Goal: Information Seeking & Learning: Learn about a topic

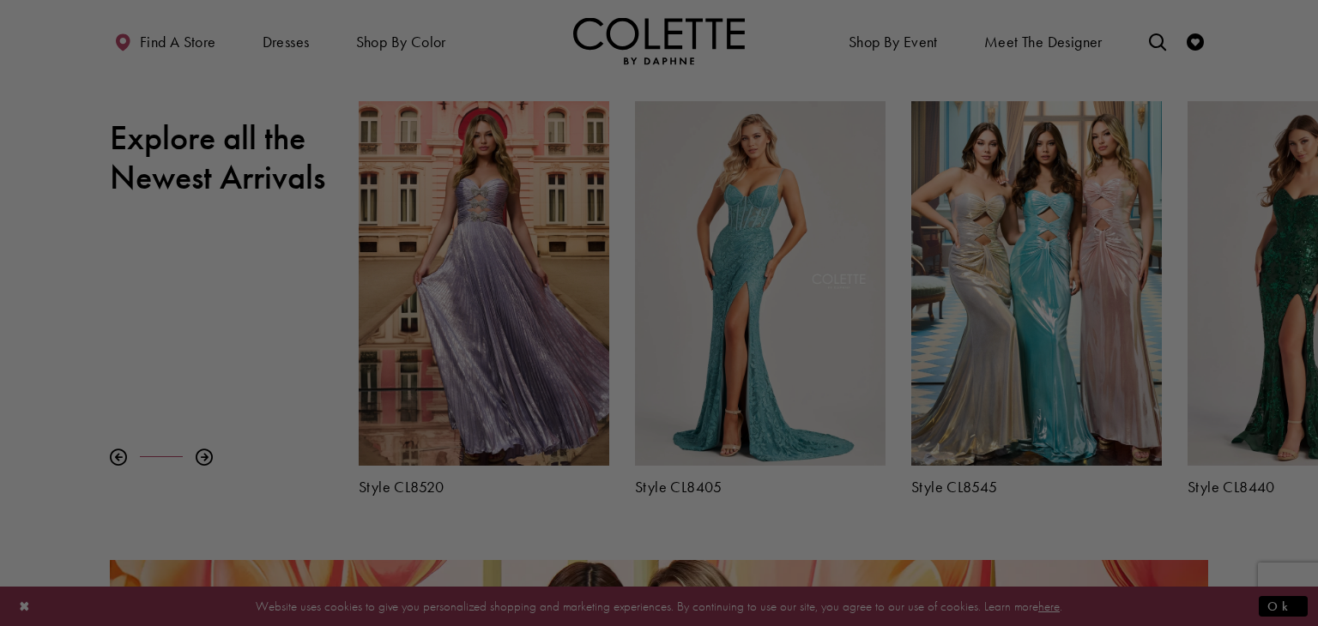
click at [811, 78] on div at bounding box center [665, 316] width 1331 height 632
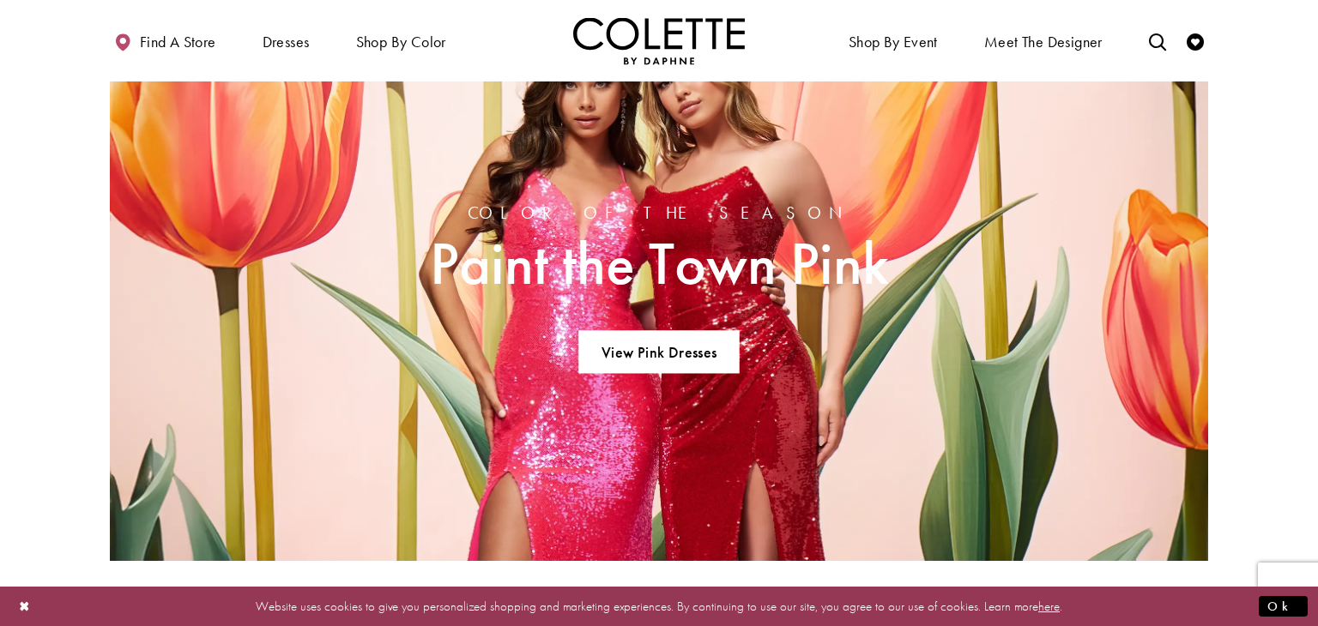
scroll to position [1182, 0]
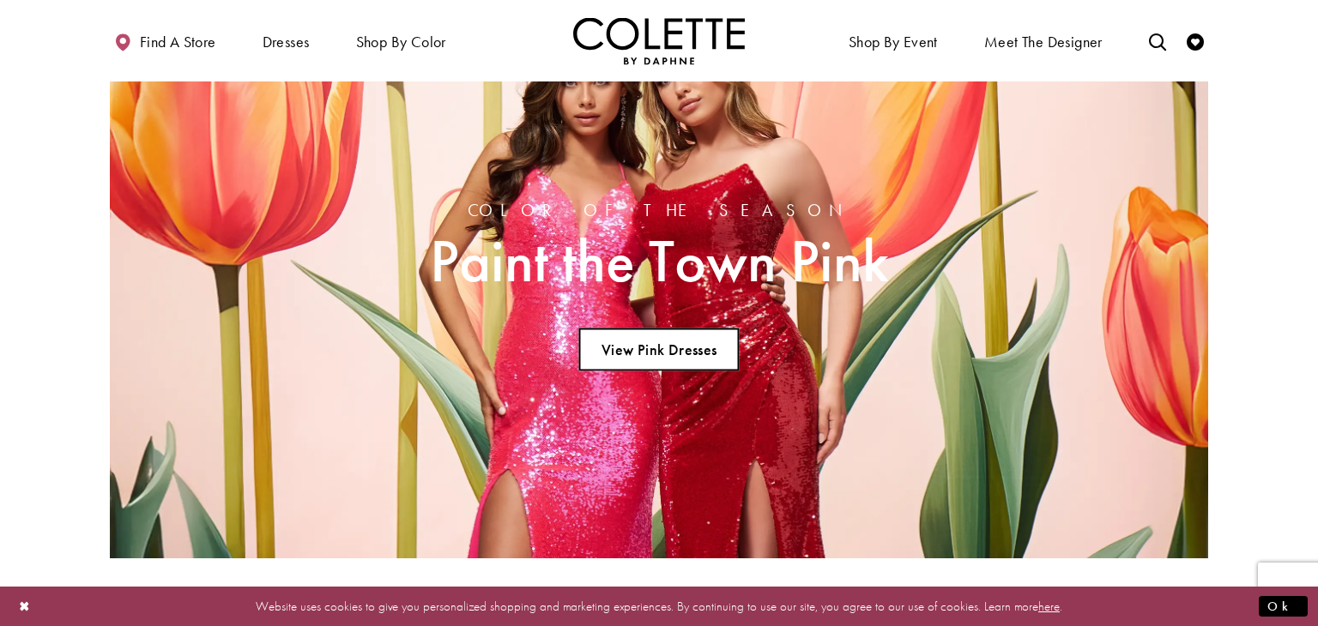
click at [646, 347] on link "View Pink Dresses" at bounding box center [658, 350] width 160 height 43
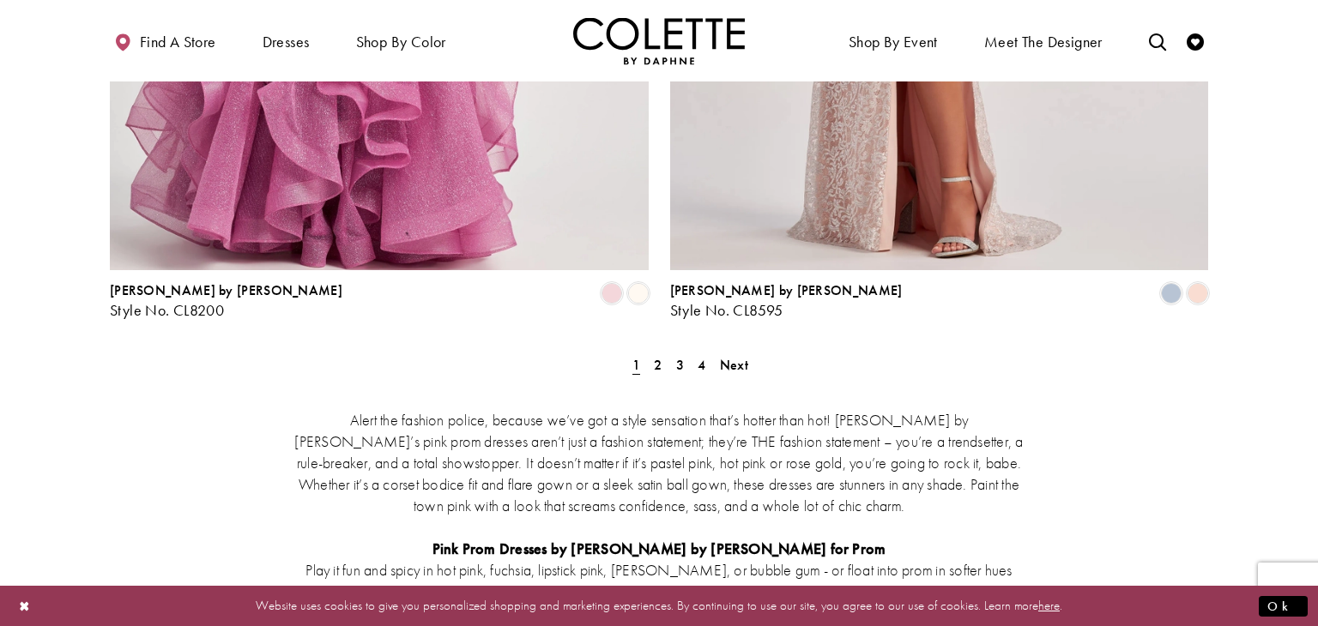
scroll to position [3284, 0]
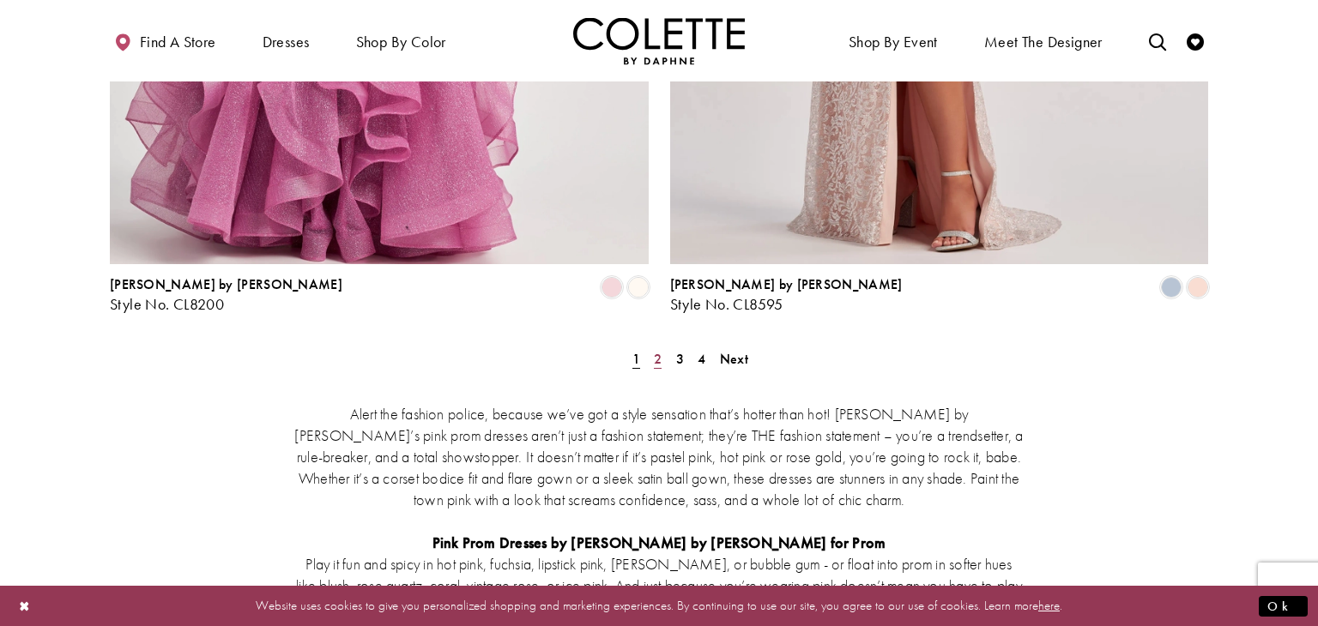
click at [661, 350] on span "2" at bounding box center [658, 359] width 8 height 18
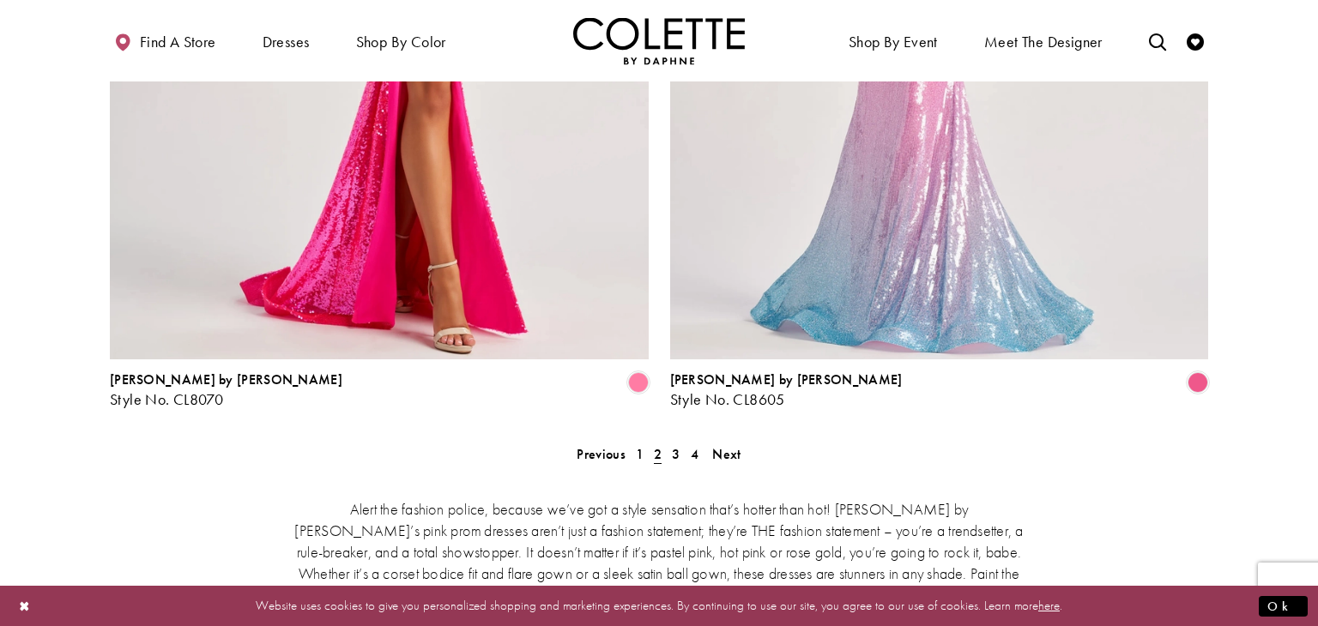
scroll to position [3200, 0]
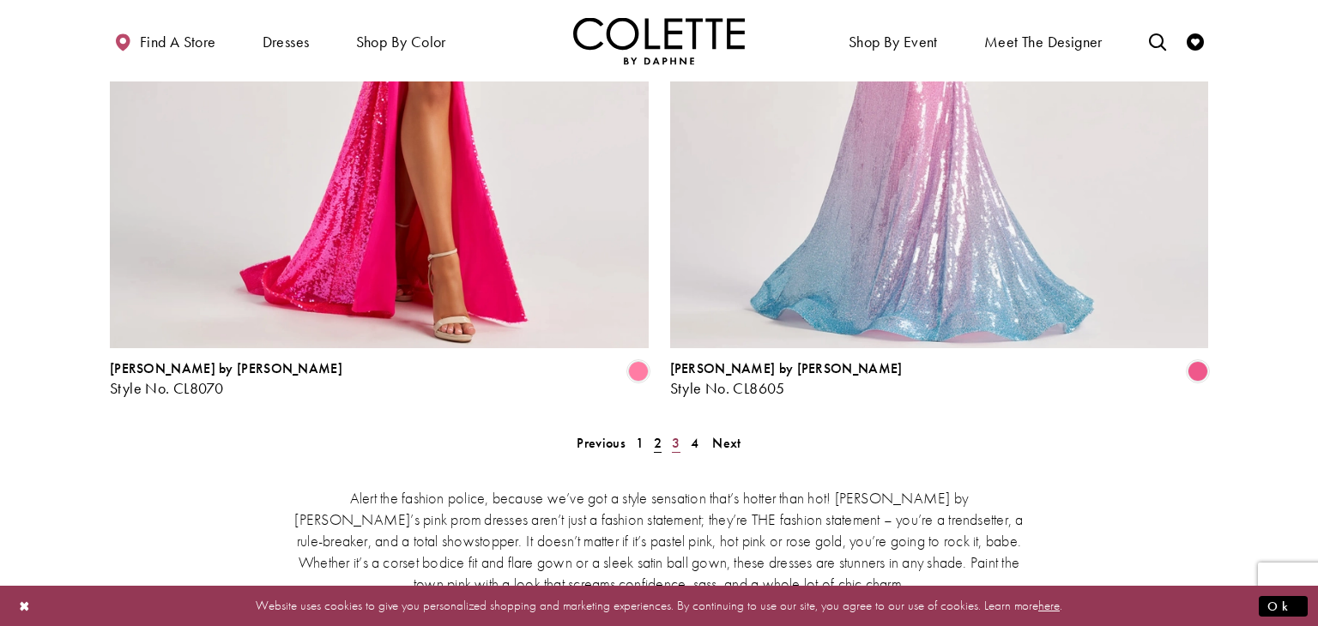
click at [677, 434] on span "3" at bounding box center [676, 443] width 8 height 18
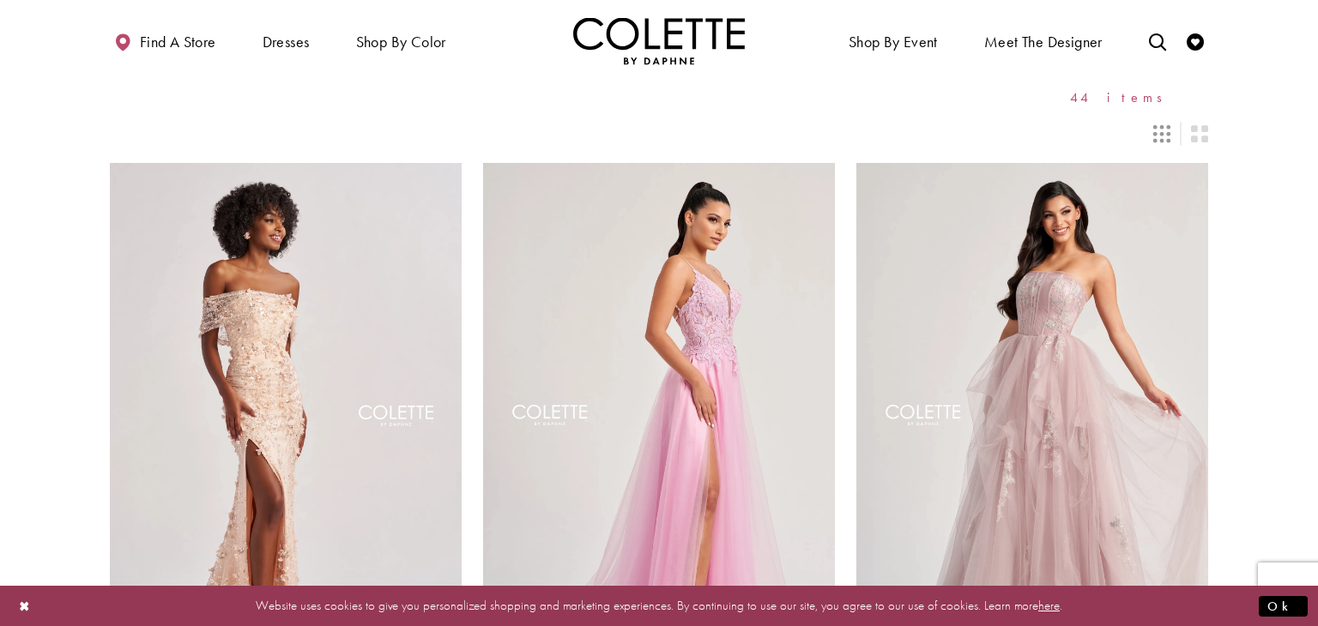
scroll to position [75, 0]
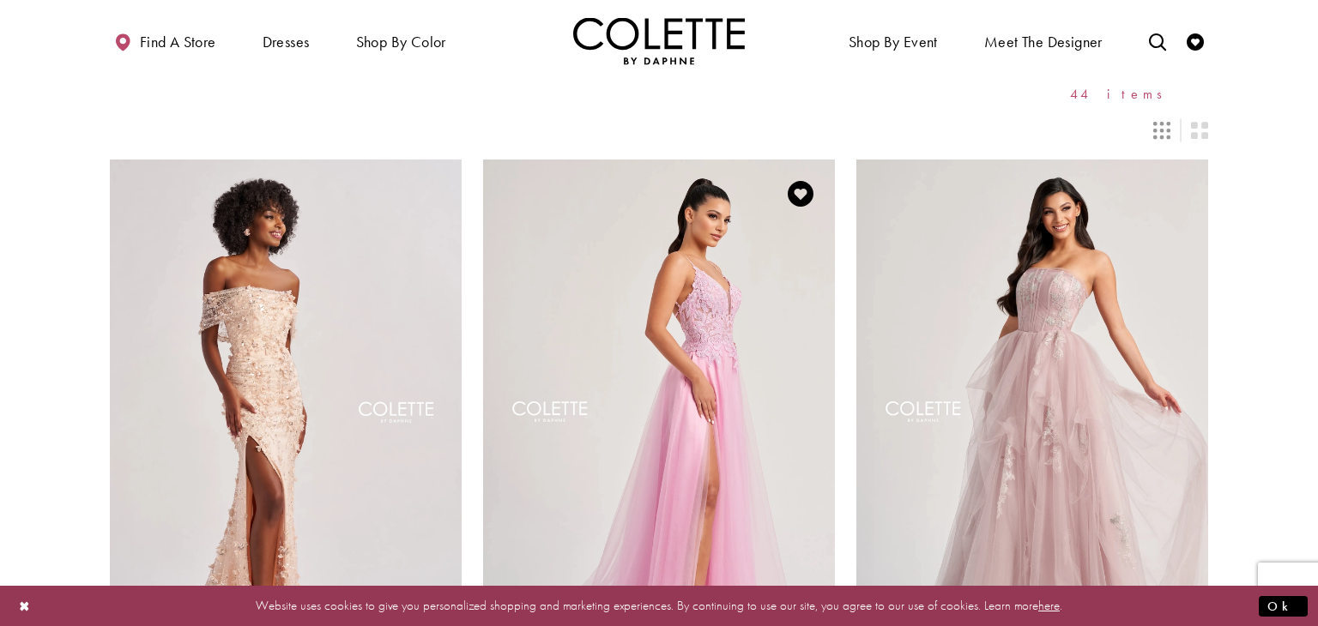
click at [703, 304] on img "Visit Colette by Daphne Style No. CL8100 Page" at bounding box center [659, 415] width 352 height 511
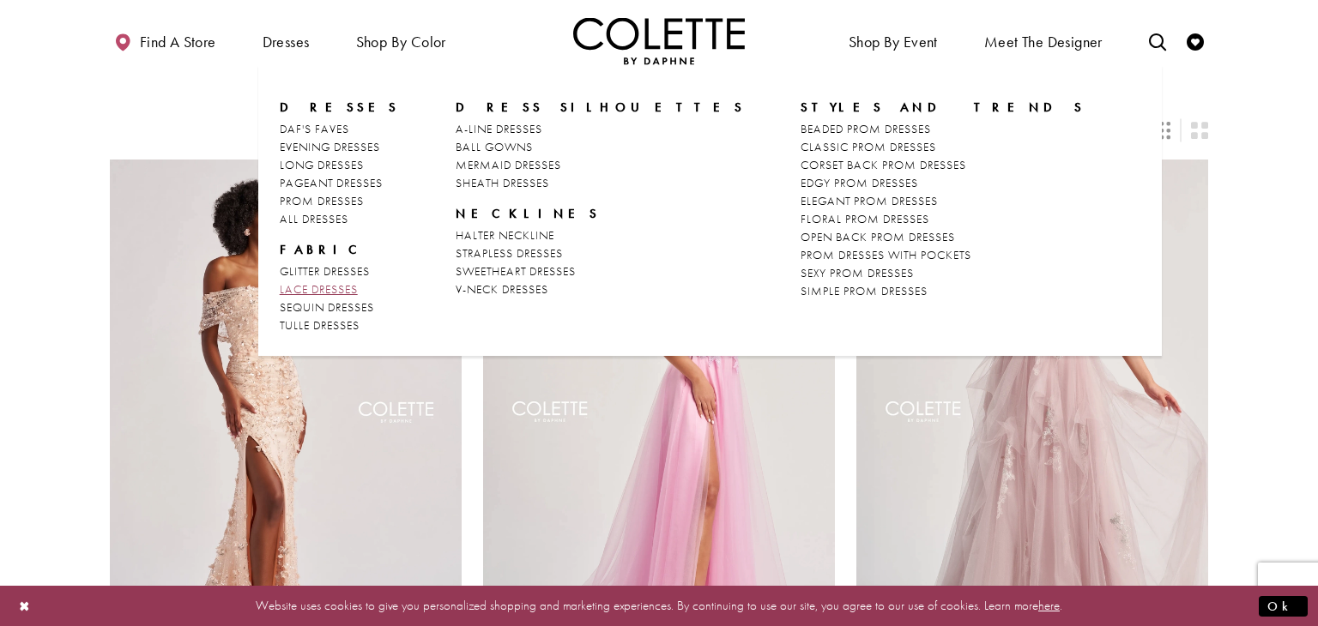
click at [343, 288] on span "LACE DRESSES" at bounding box center [319, 288] width 78 height 15
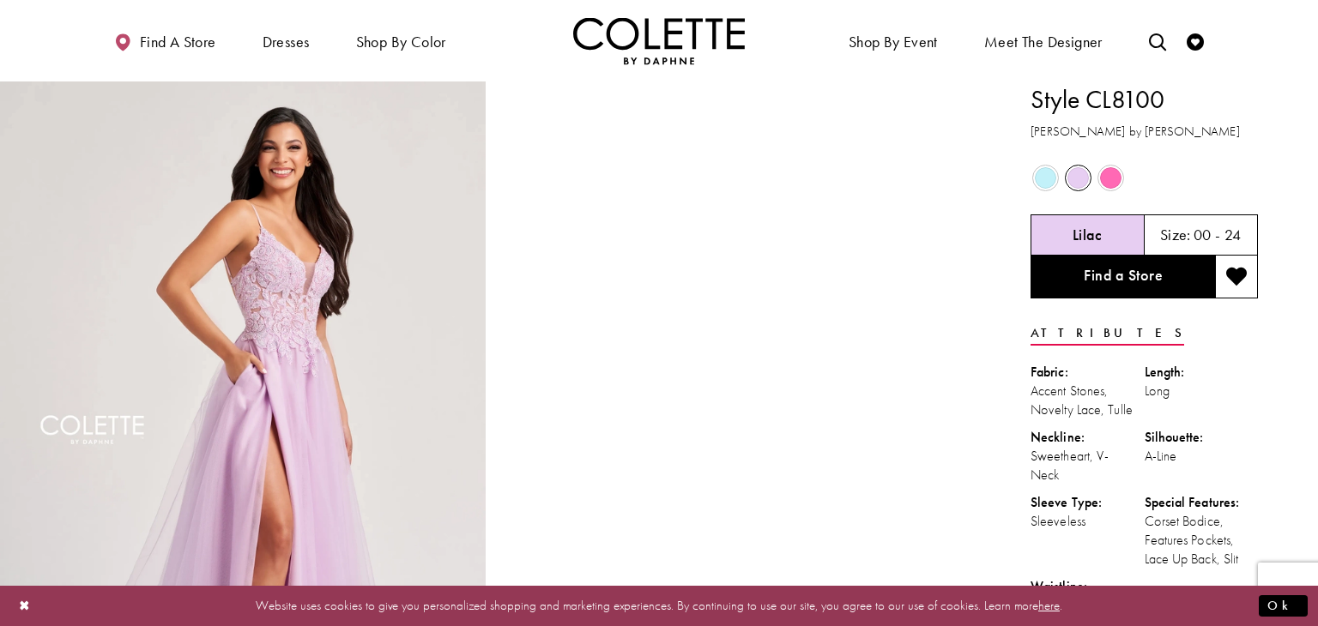
click at [1104, 182] on span "Product color controls state depends on size chosen" at bounding box center [1110, 177] width 21 height 21
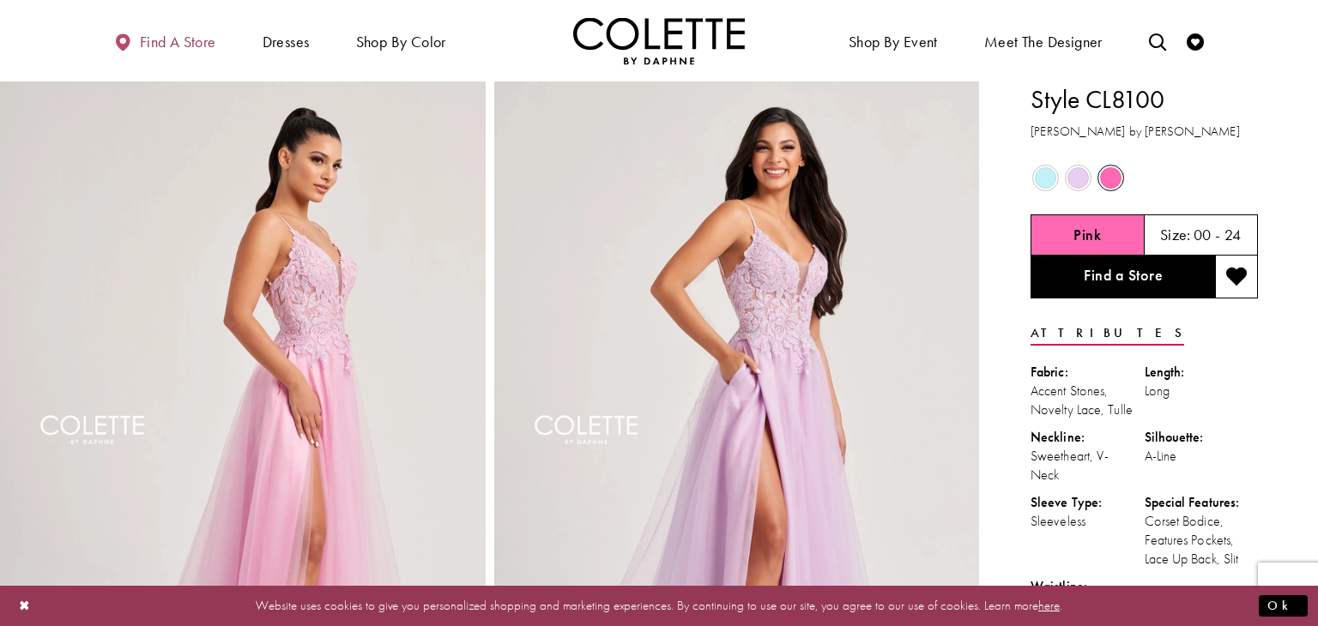
click at [202, 50] on span "Find a store" at bounding box center [178, 41] width 76 height 17
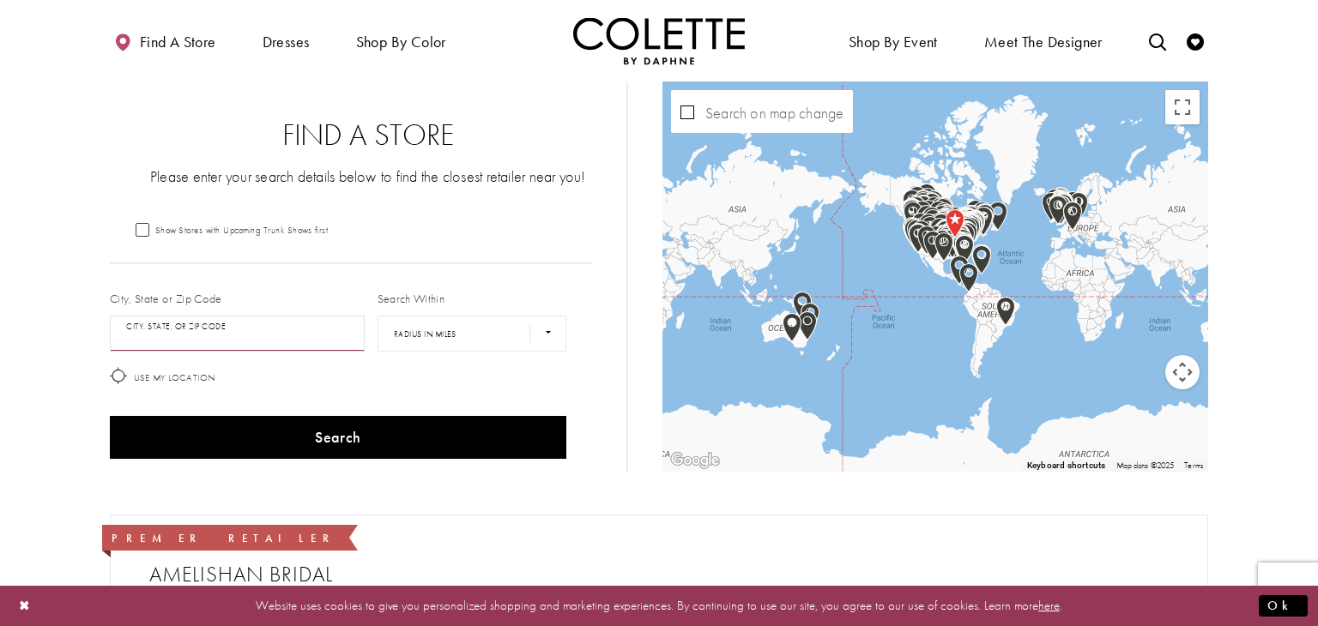
click at [195, 332] on input "City, State, or ZIP Code" at bounding box center [237, 334] width 255 height 36
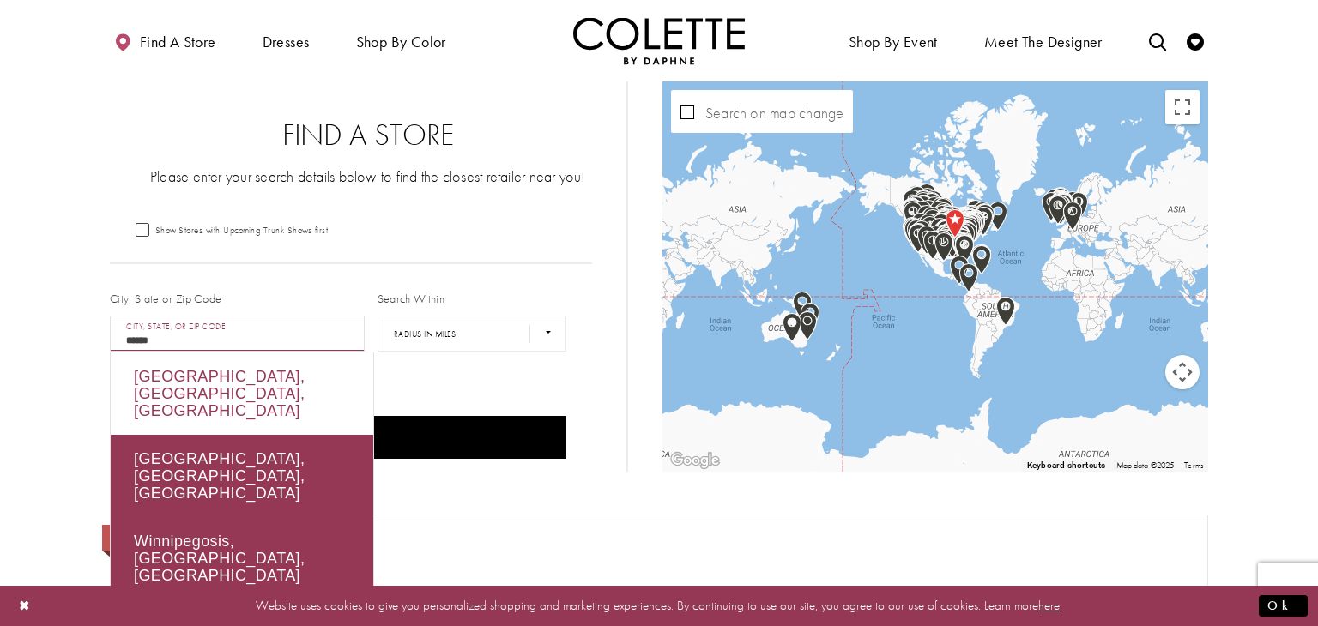
click at [148, 374] on div "Winnipeg, MB, Canada" at bounding box center [242, 394] width 263 height 82
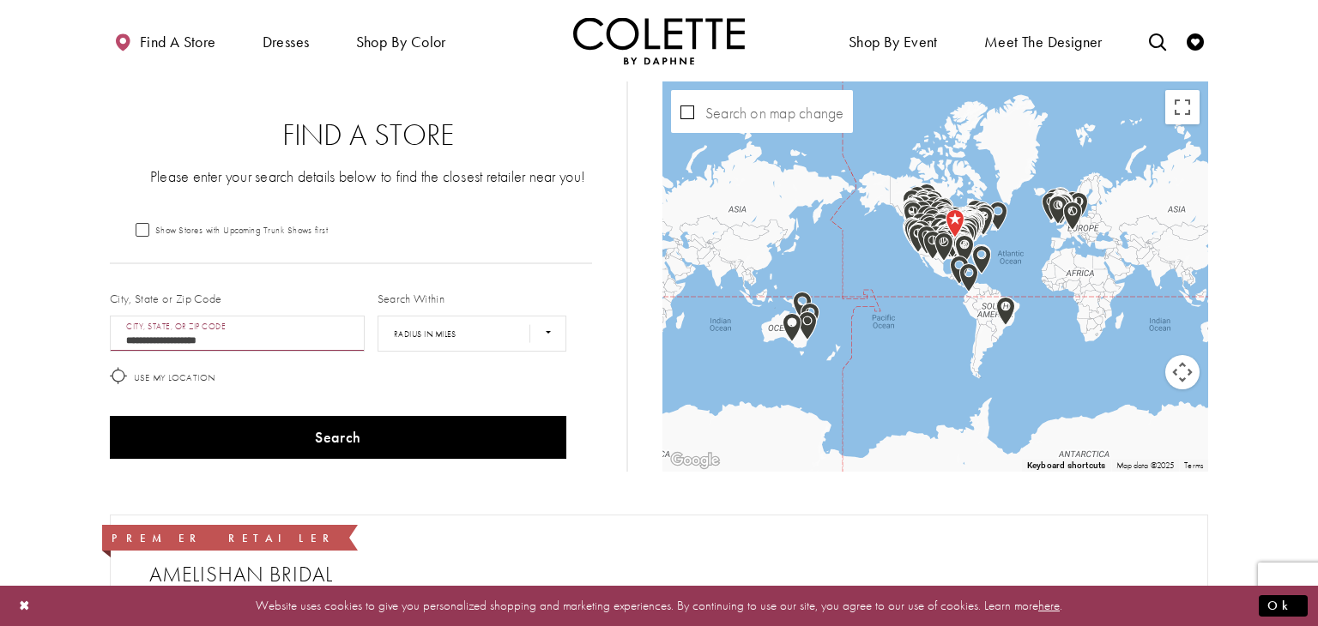
type input "**********"
click at [434, 338] on select "**** ** *** *** ***" at bounding box center [472, 334] width 189 height 36
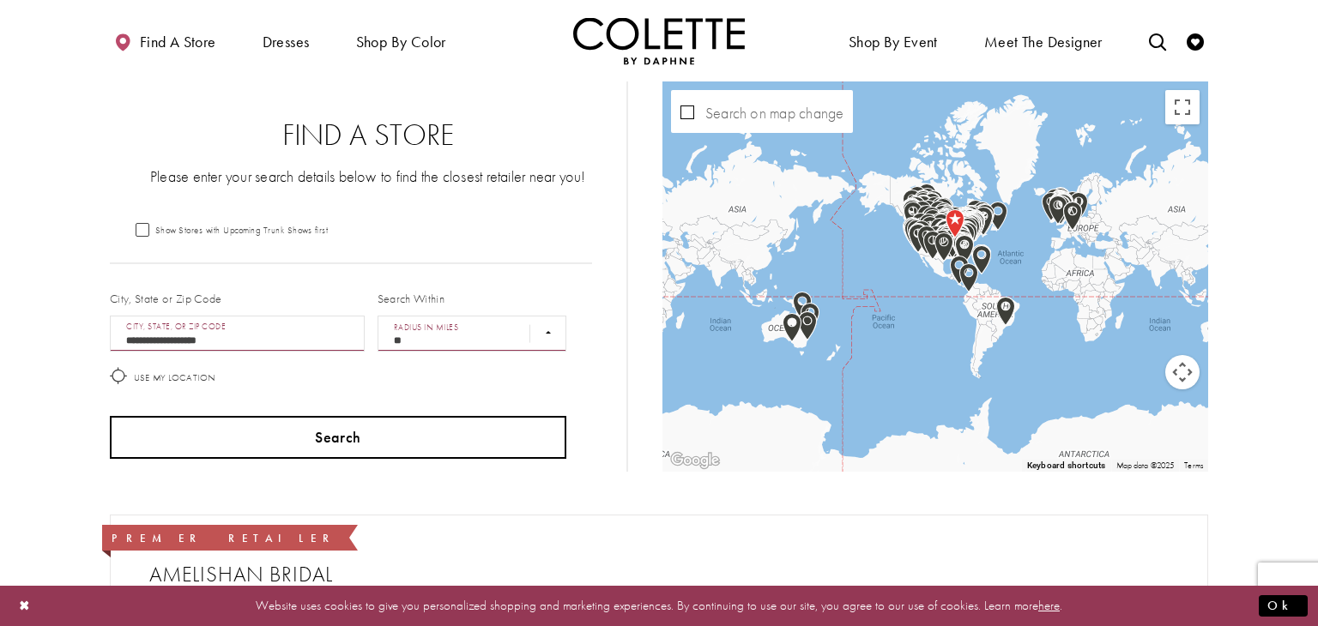
click at [378, 316] on select "**** ** *** *** ***" at bounding box center [472, 334] width 189 height 36
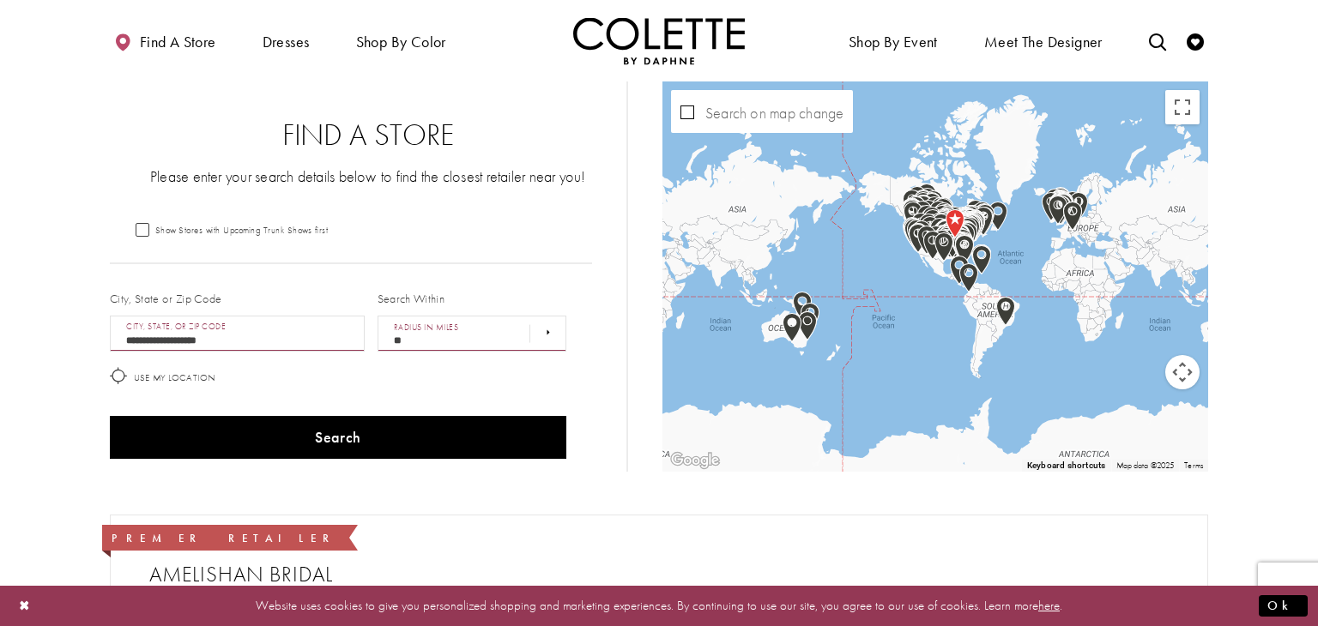
click at [554, 336] on select "**** ** *** *** ***" at bounding box center [472, 334] width 189 height 36
select select "******"
click at [378, 316] on select "**** ** *** *** ***" at bounding box center [472, 334] width 189 height 36
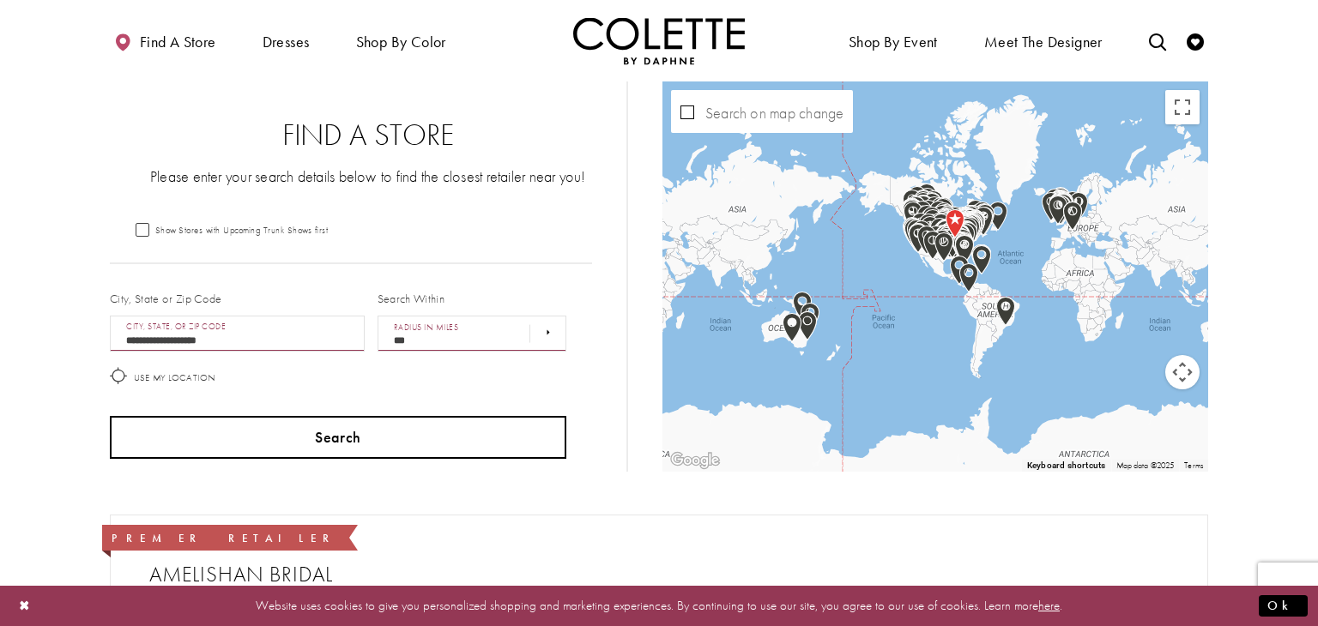
click at [445, 438] on button "Search" at bounding box center [338, 437] width 457 height 43
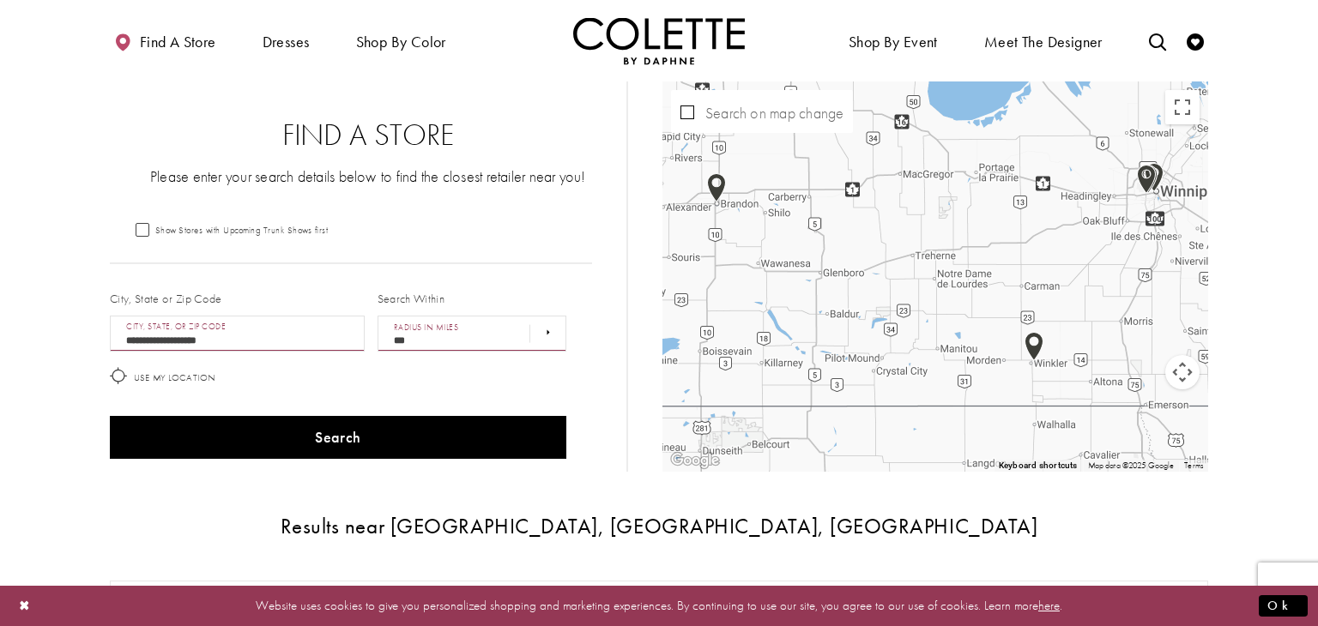
click at [1167, 199] on div "Map with store locations" at bounding box center [936, 277] width 546 height 390
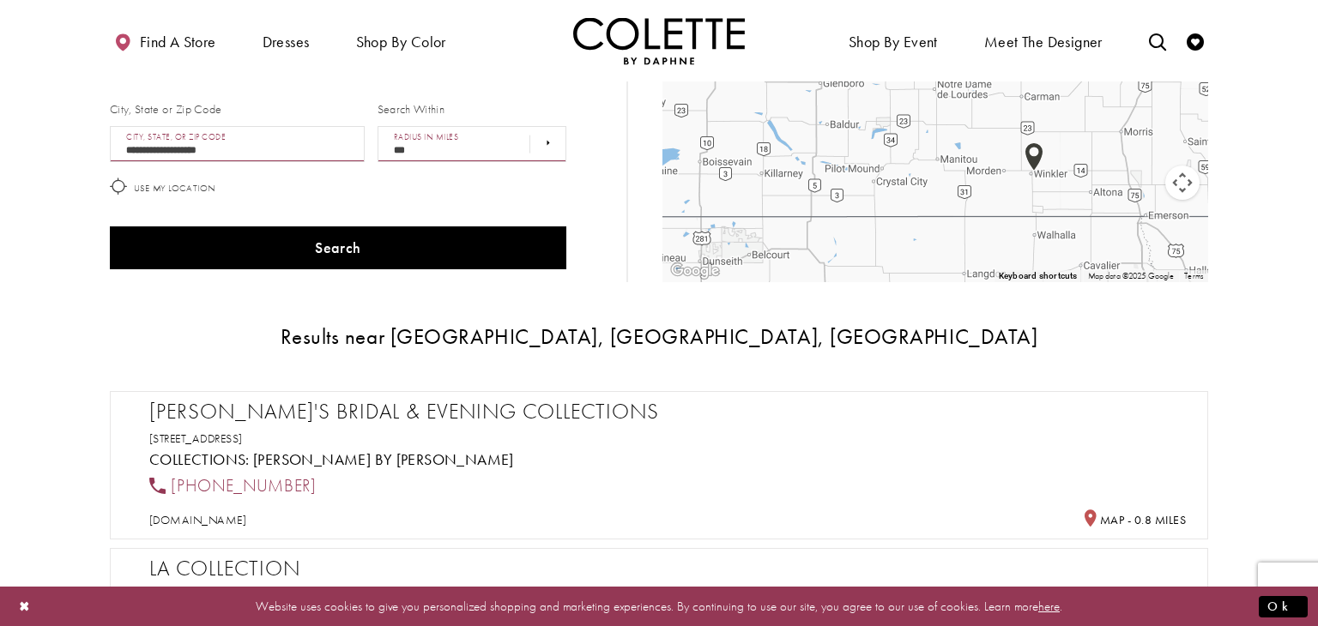
scroll to position [191, 0]
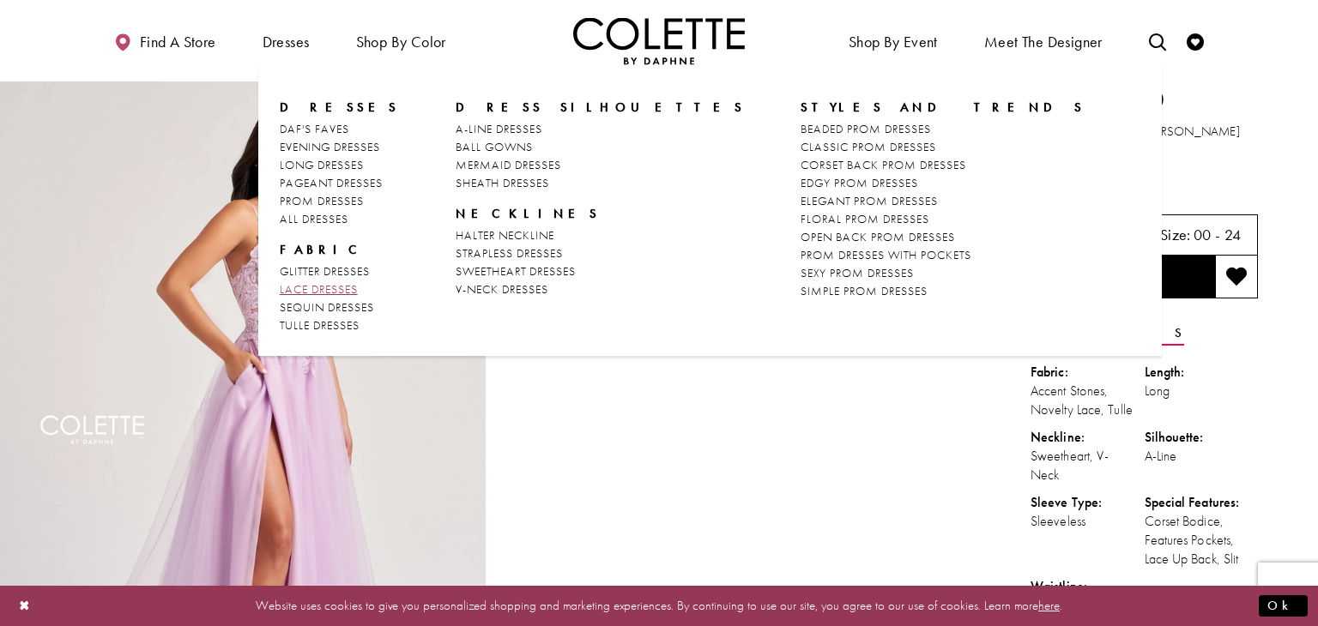
click at [322, 288] on span "LACE DRESSES" at bounding box center [319, 288] width 78 height 15
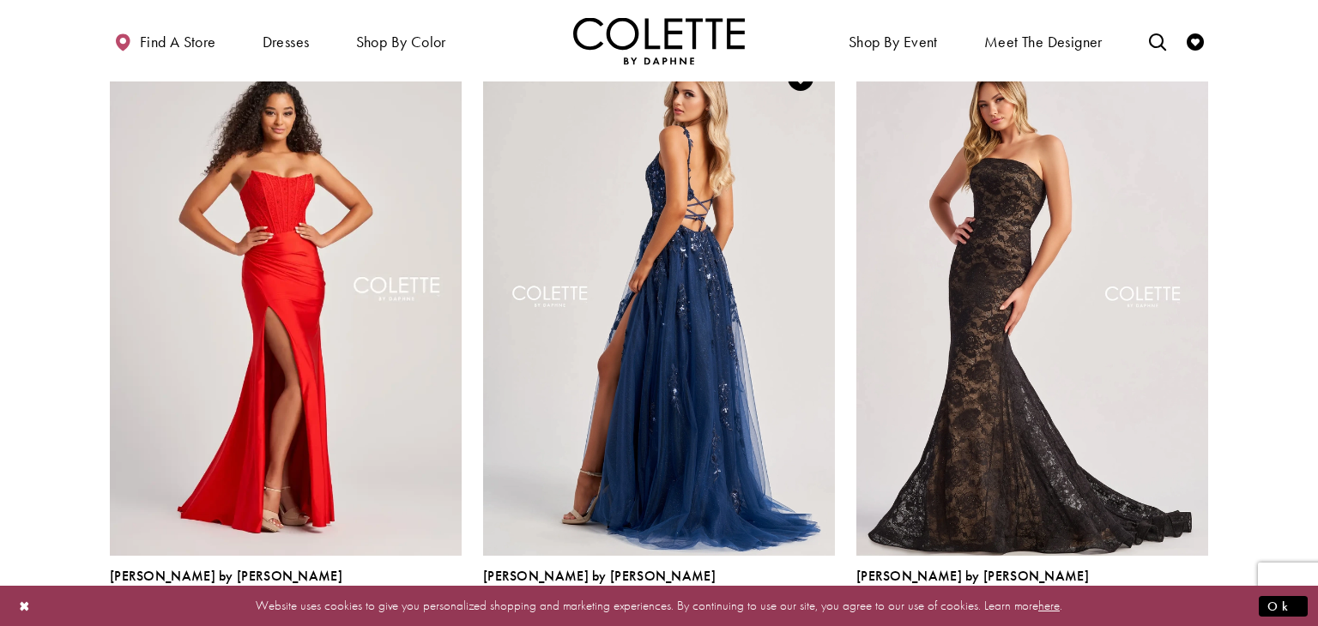
scroll to position [767, 0]
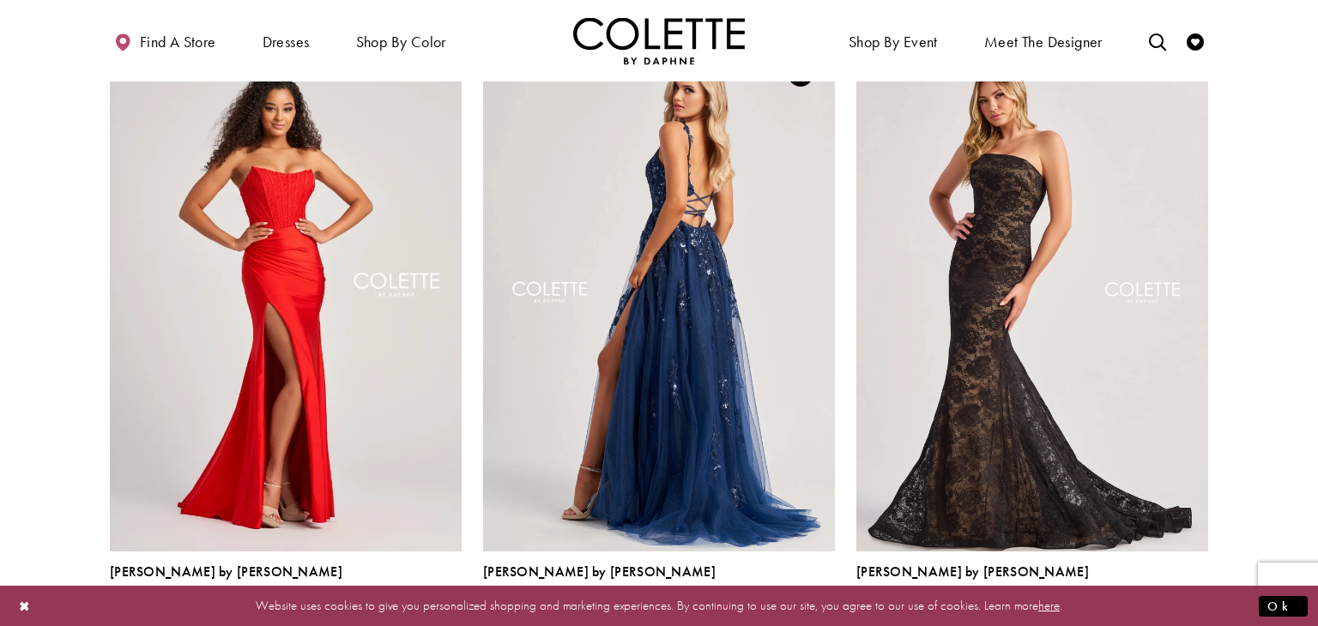
click at [737, 306] on img "Visit Colette by Daphne Style No. CL8060 Page" at bounding box center [659, 294] width 352 height 511
click at [638, 287] on img "Visit Colette by Daphne Style No. CL8060 Page" at bounding box center [659, 294] width 352 height 511
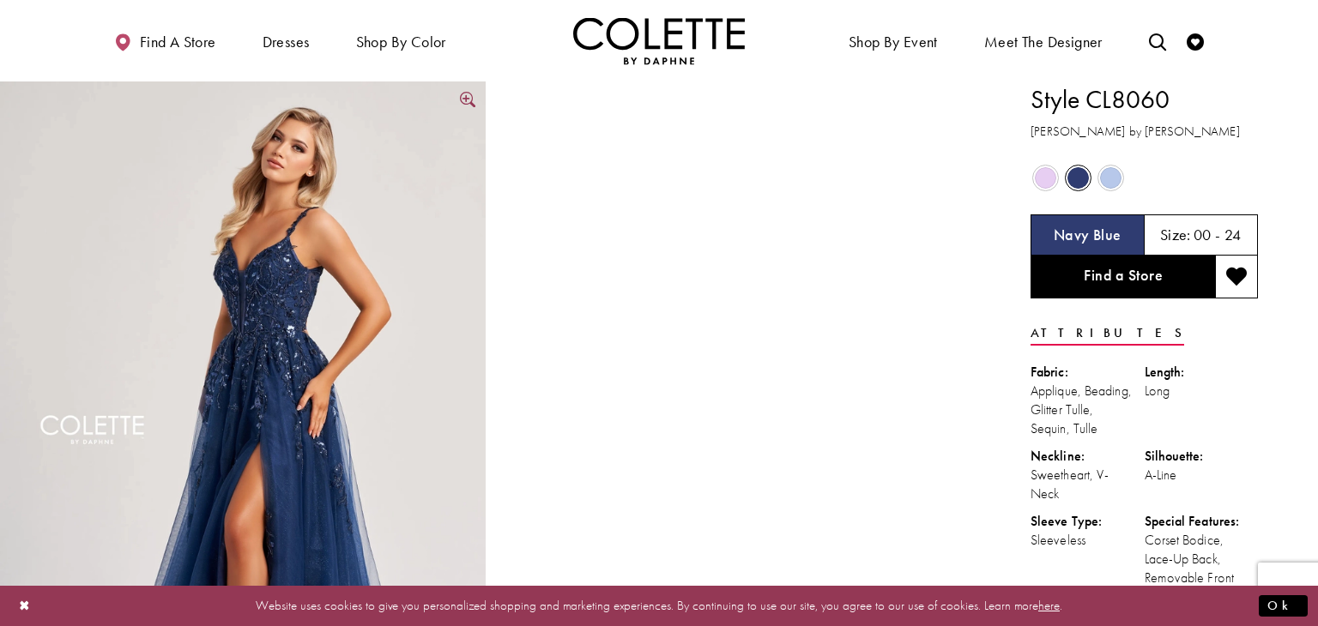
click at [435, 251] on img "Full size Style CL8060 Colette by Daphne #0 default Navy Blue frontface vertica…" at bounding box center [243, 446] width 486 height 728
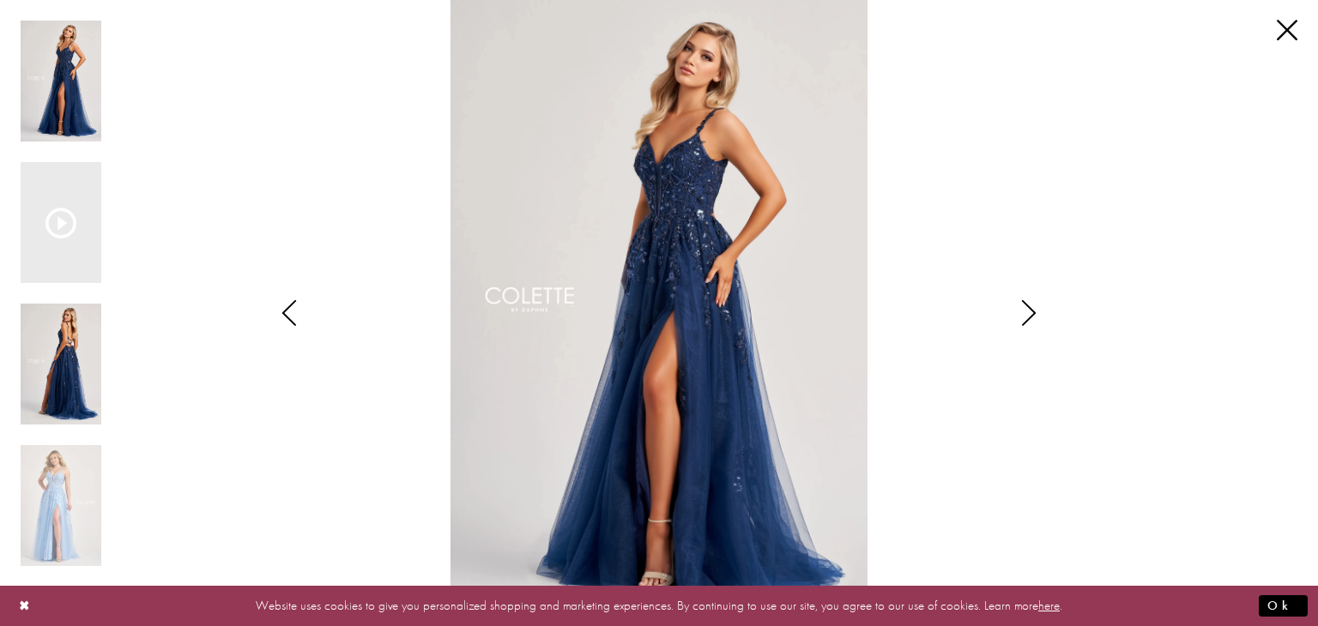
click at [71, 360] on img "Scroll List" at bounding box center [61, 364] width 81 height 121
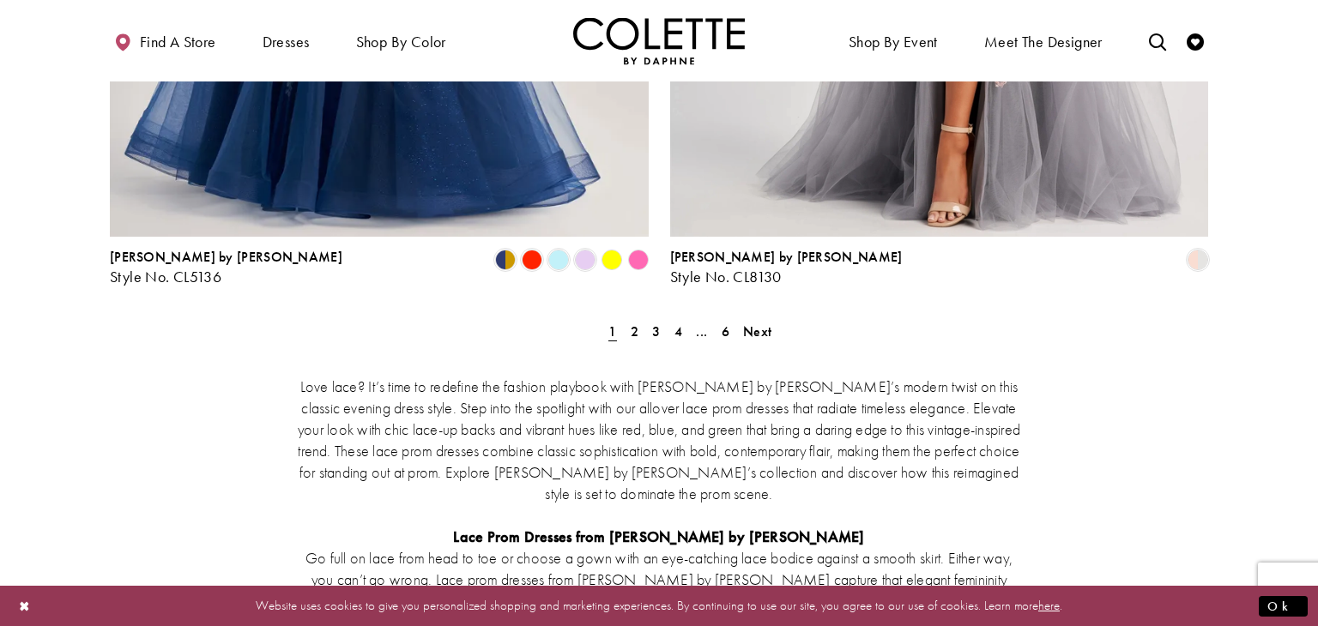
scroll to position [3233, 0]
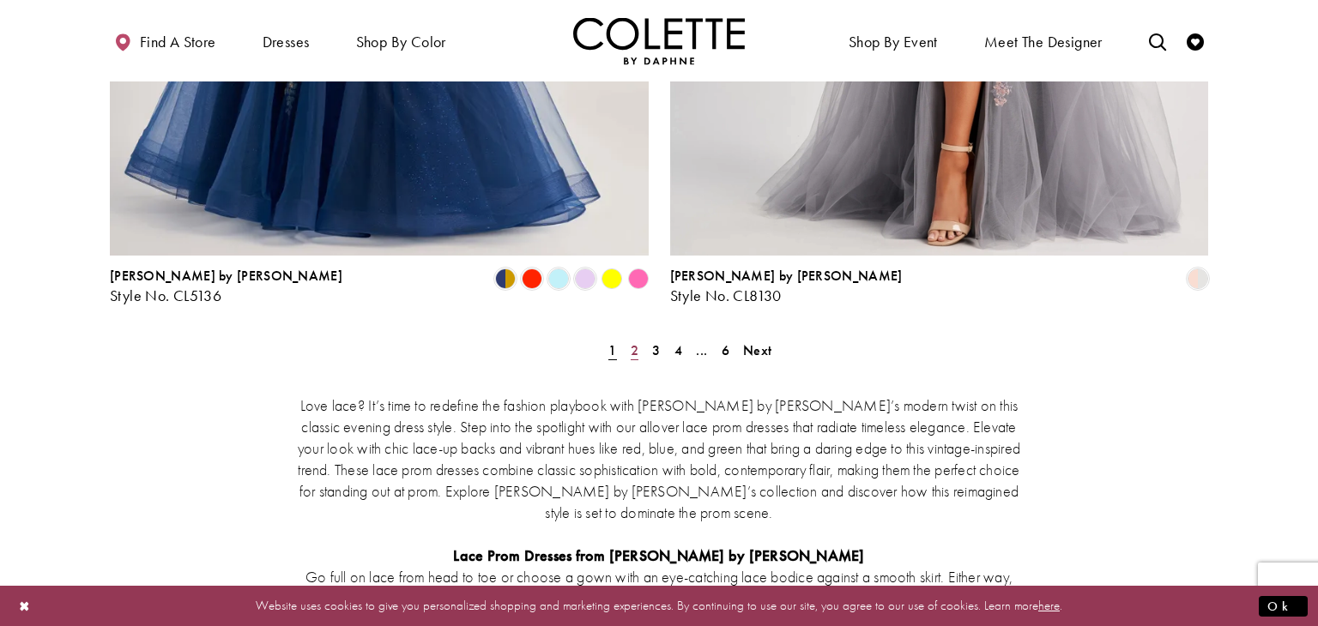
click at [628, 338] on link "2" at bounding box center [635, 350] width 18 height 25
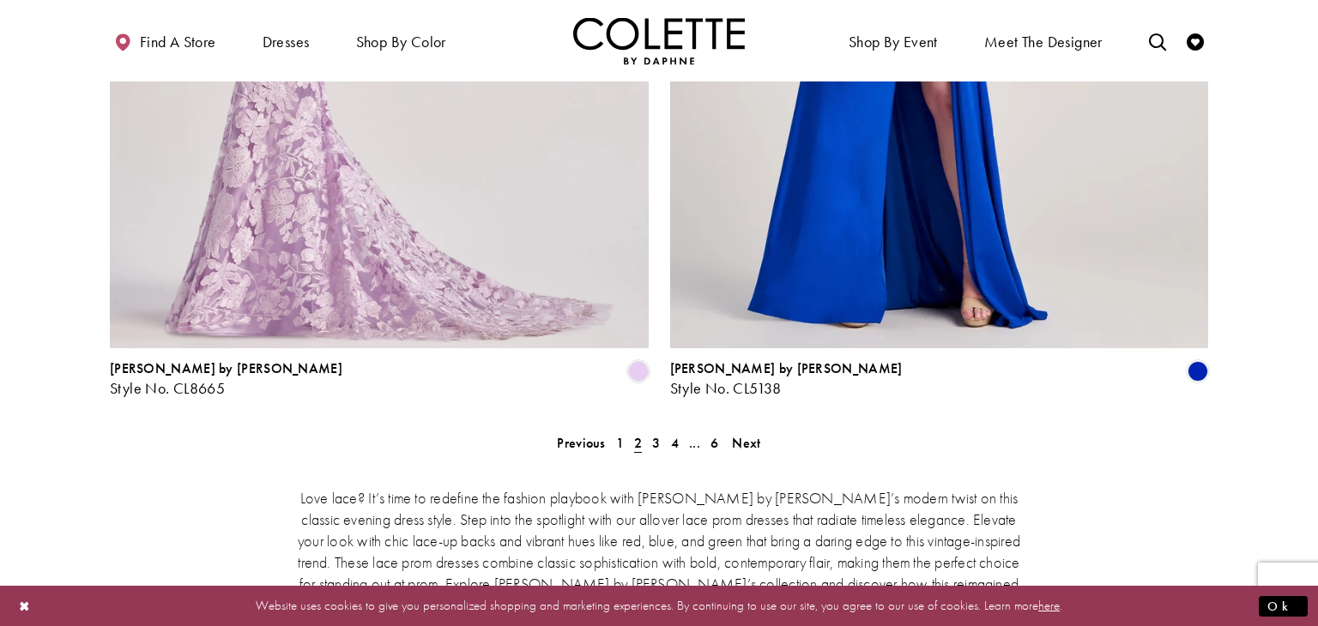
scroll to position [3083, 0]
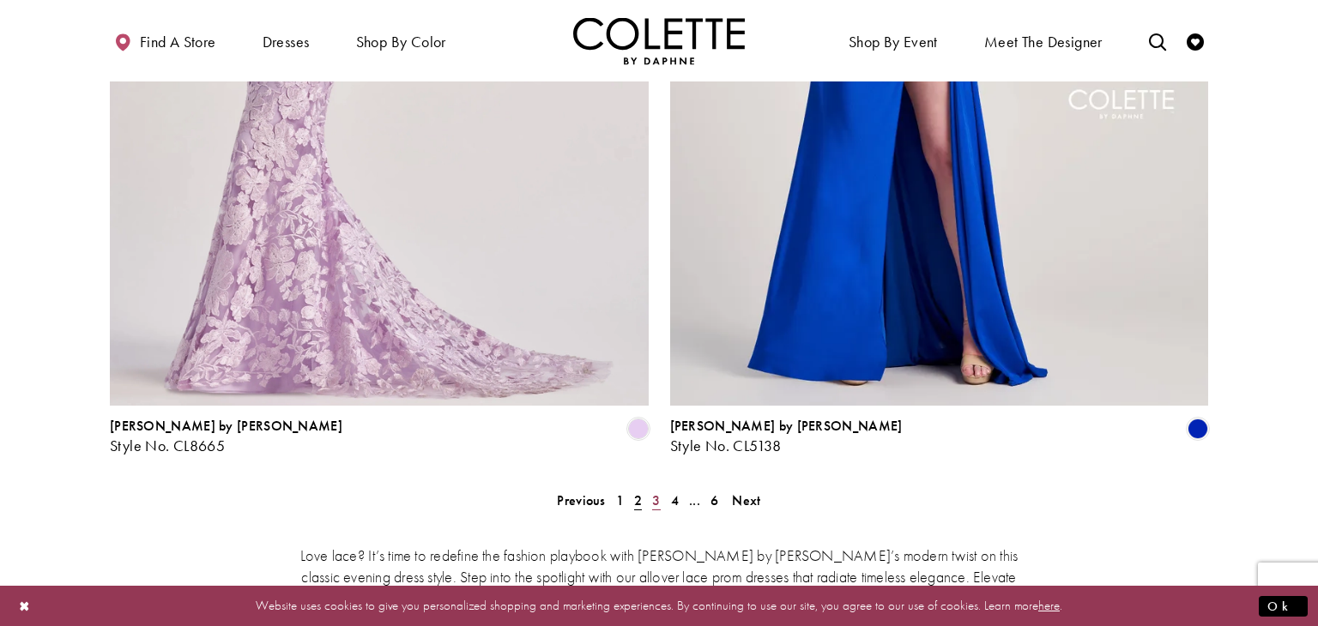
click at [653, 492] on span "3" at bounding box center [656, 501] width 8 height 18
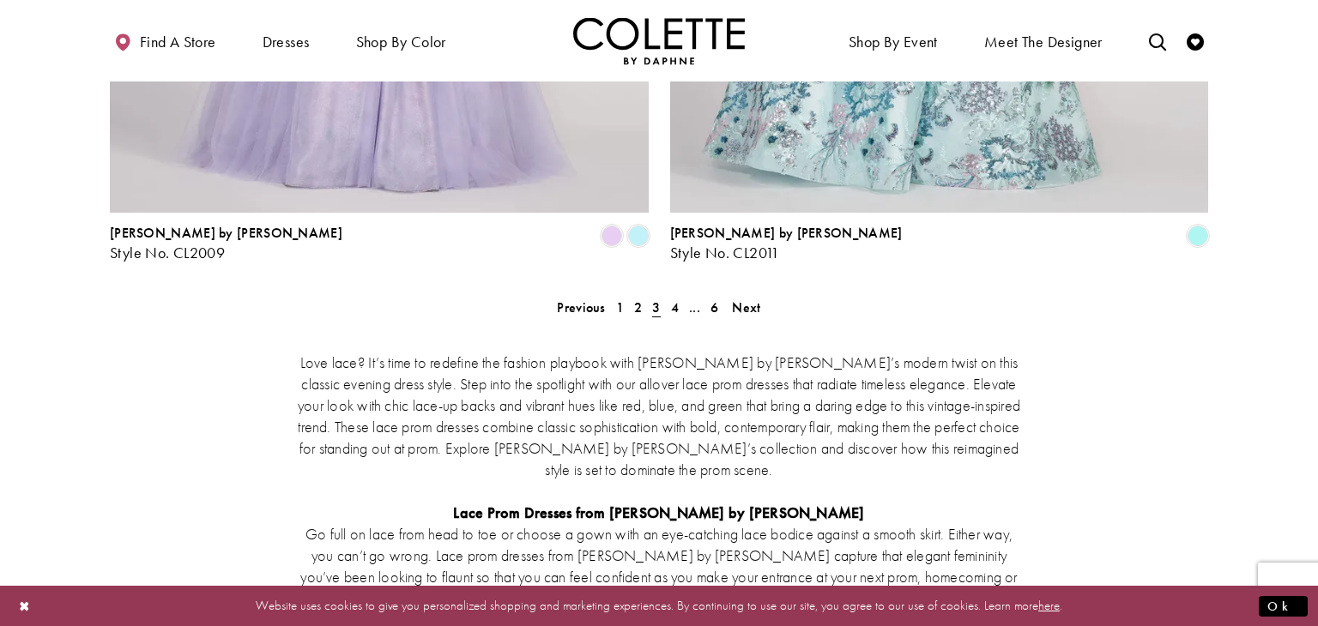
scroll to position [3174, 0]
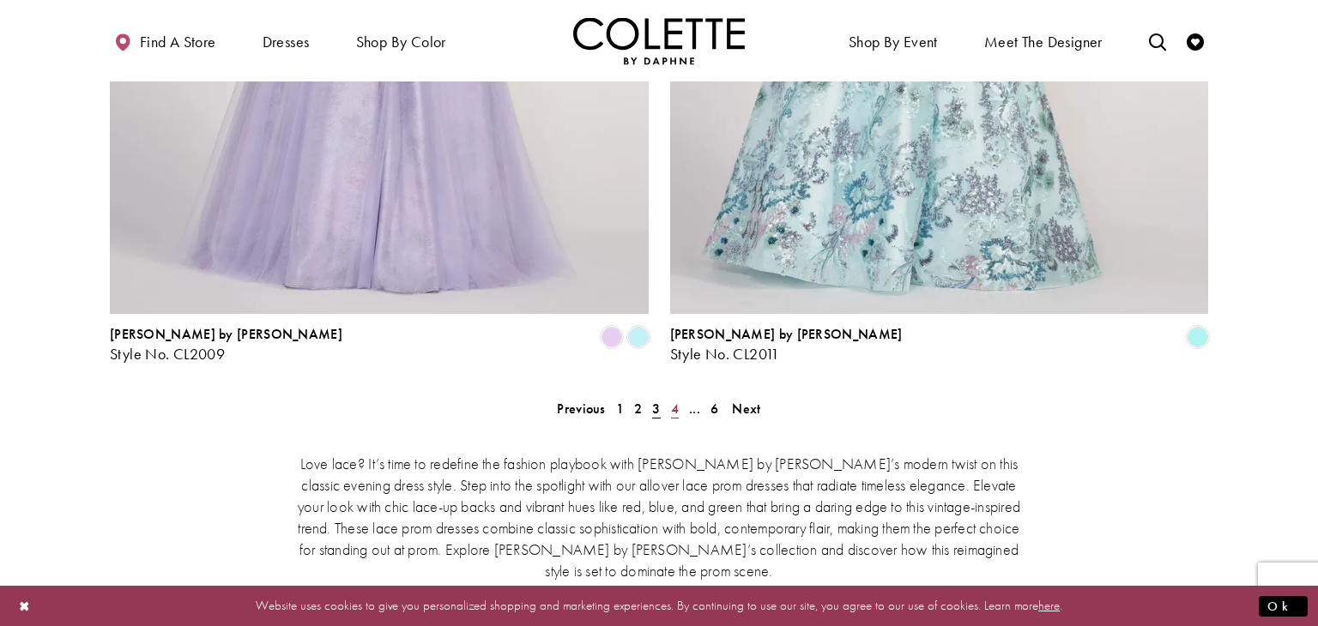
click at [676, 400] on span "4" at bounding box center [675, 409] width 8 height 18
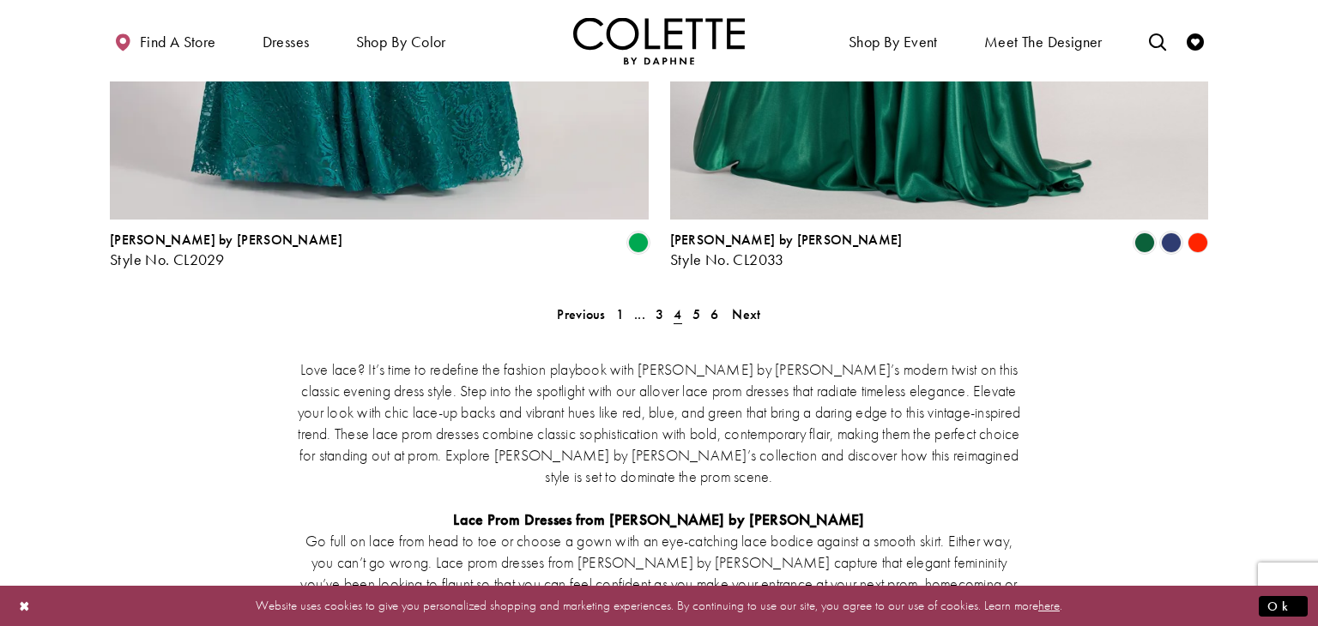
scroll to position [3265, 0]
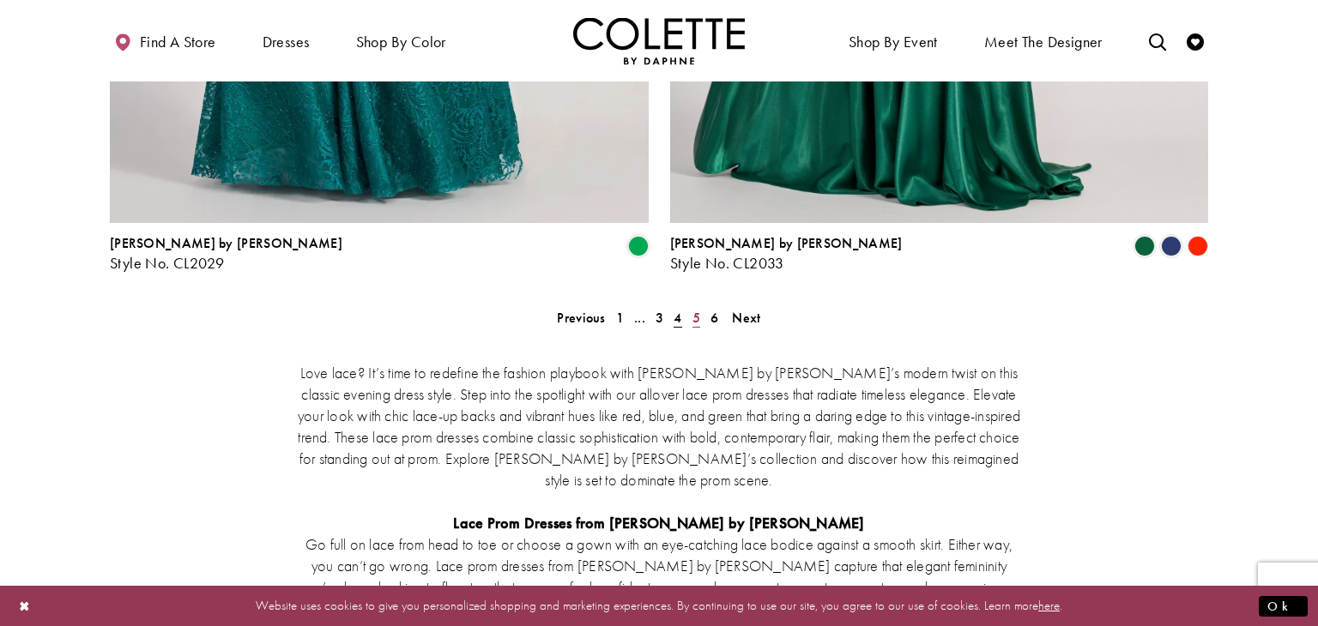
click at [689, 306] on link "5" at bounding box center [696, 318] width 18 height 25
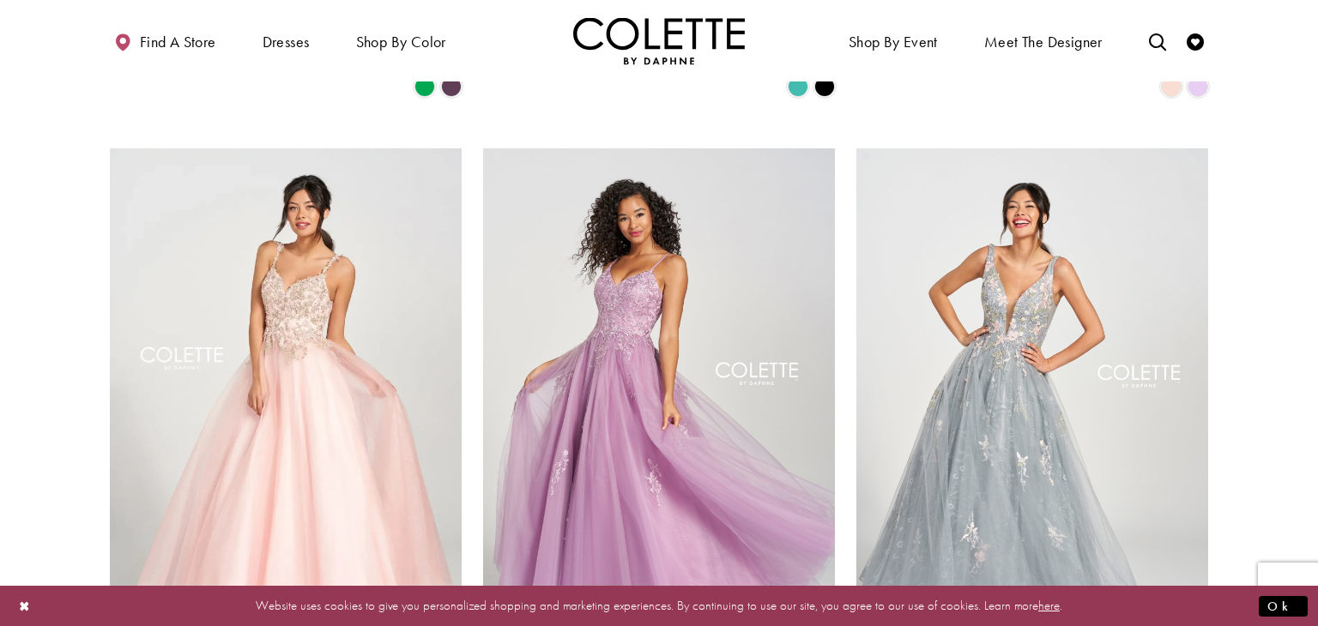
scroll to position [1925, 0]
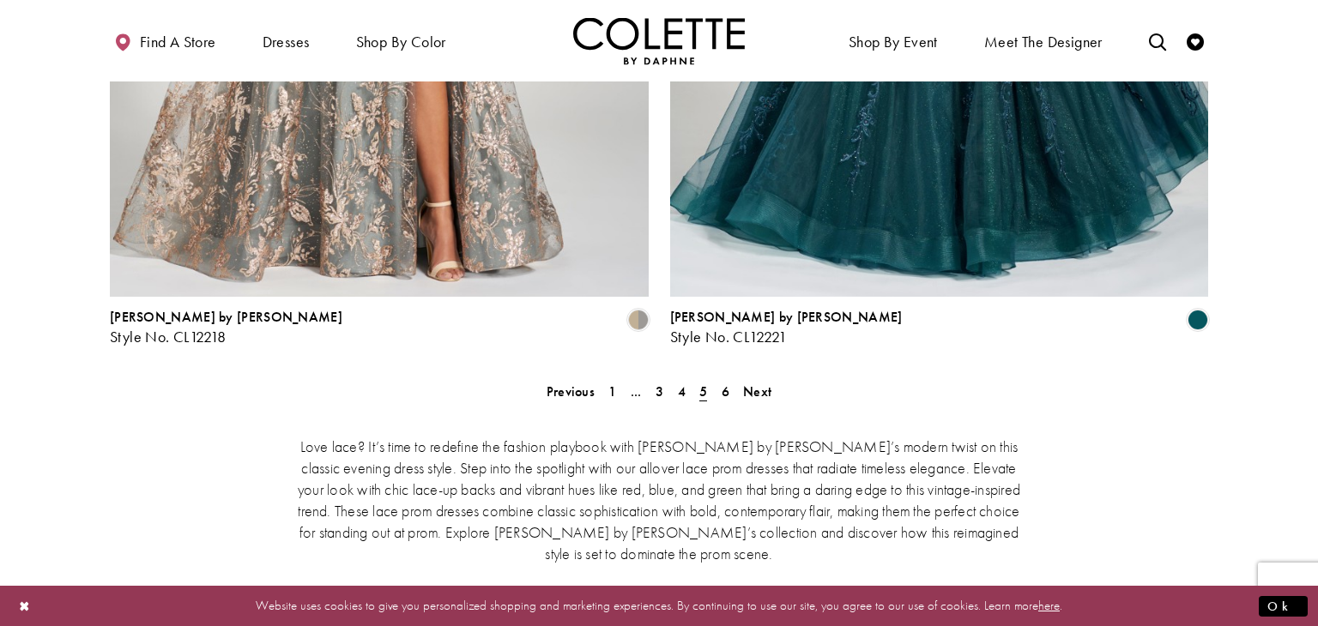
scroll to position [3186, 0]
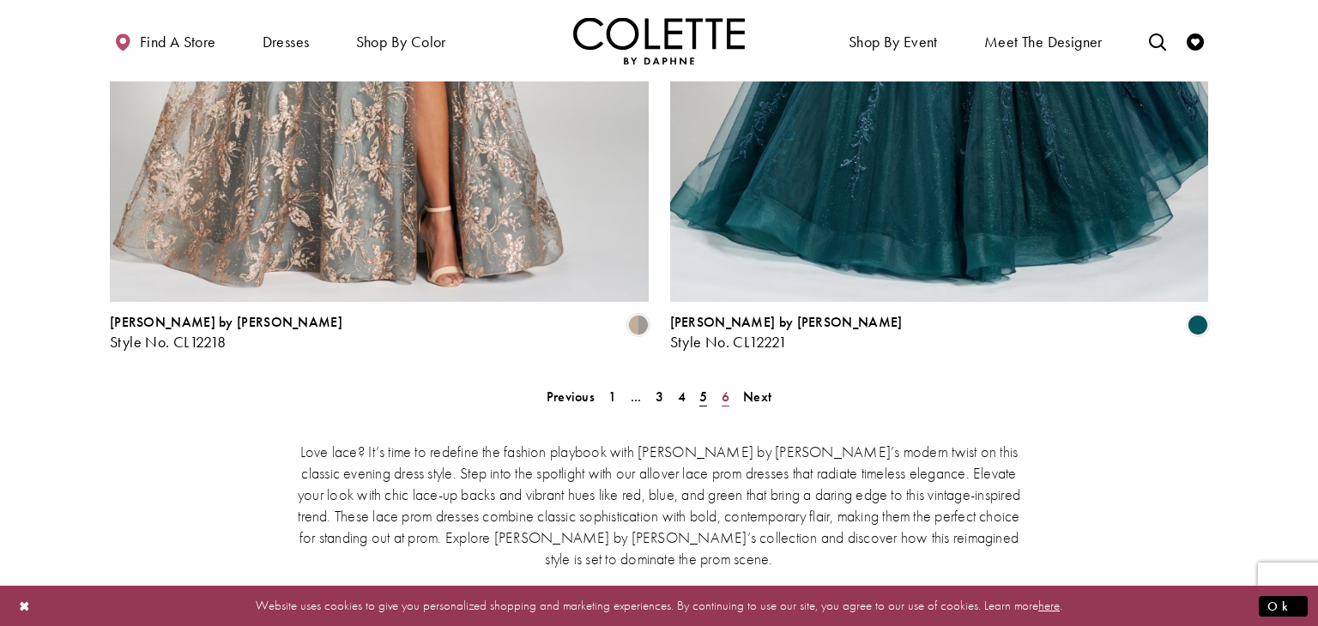
click at [724, 388] on span "6" at bounding box center [726, 397] width 8 height 18
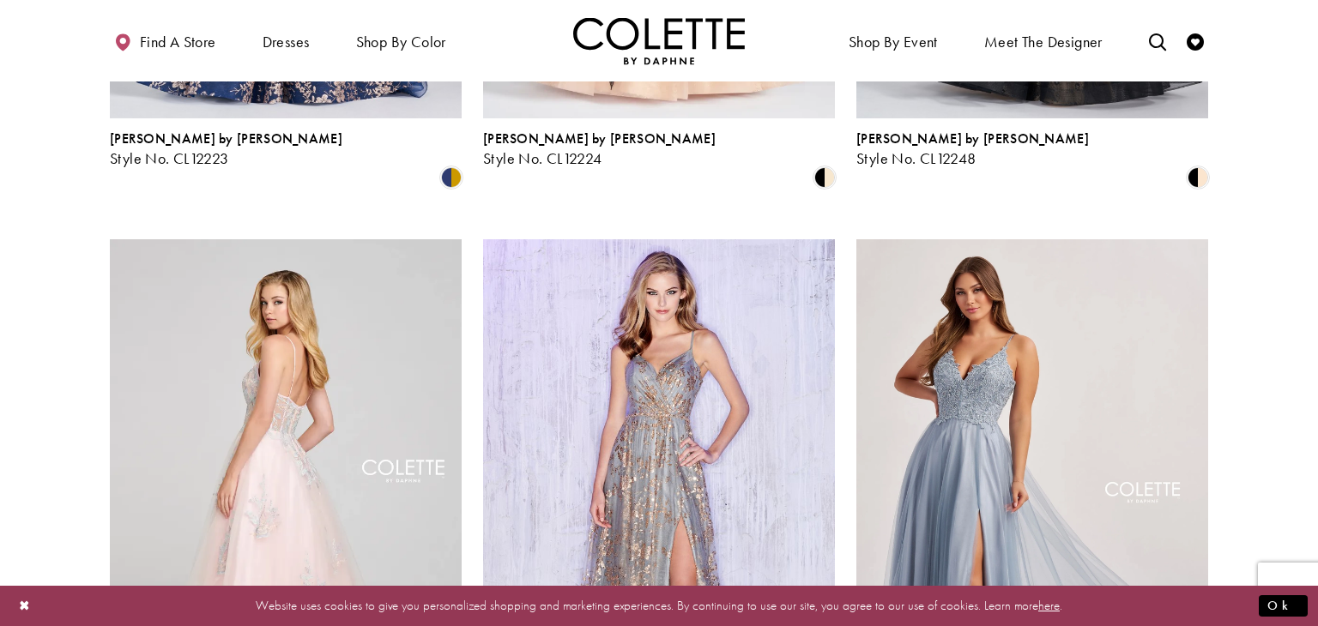
scroll to position [570, 0]
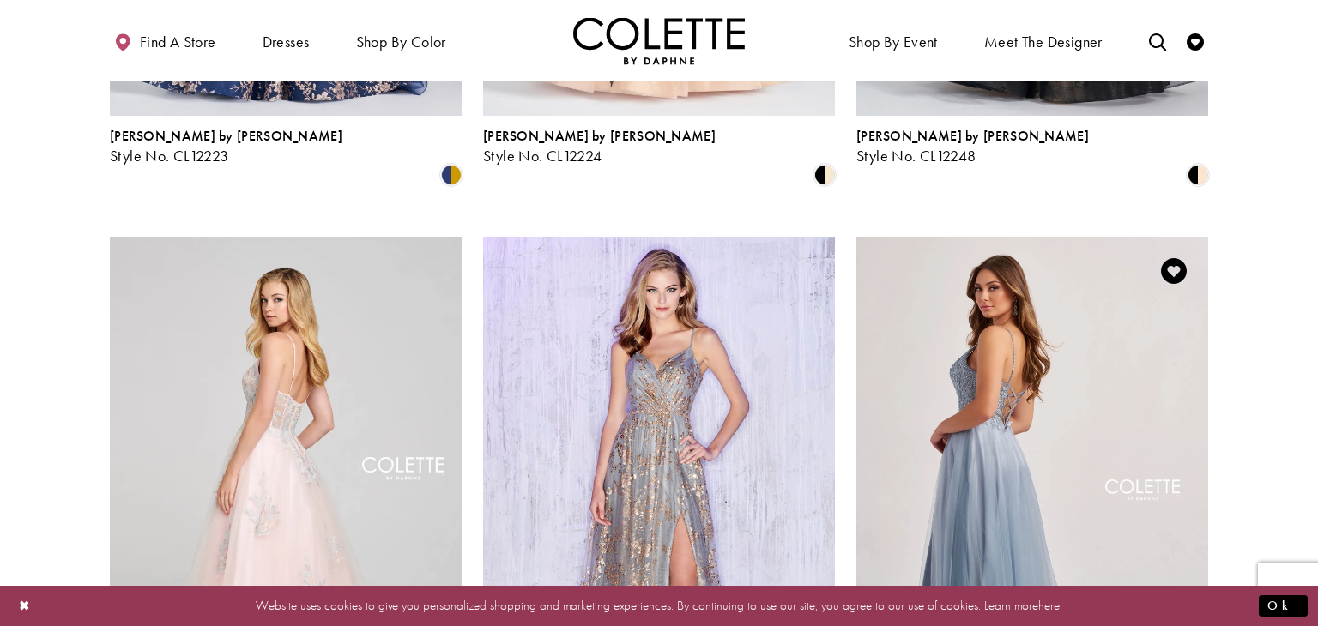
click at [971, 293] on img "Visit Colette by Daphne Style No. CL8190 Page" at bounding box center [1032, 492] width 352 height 511
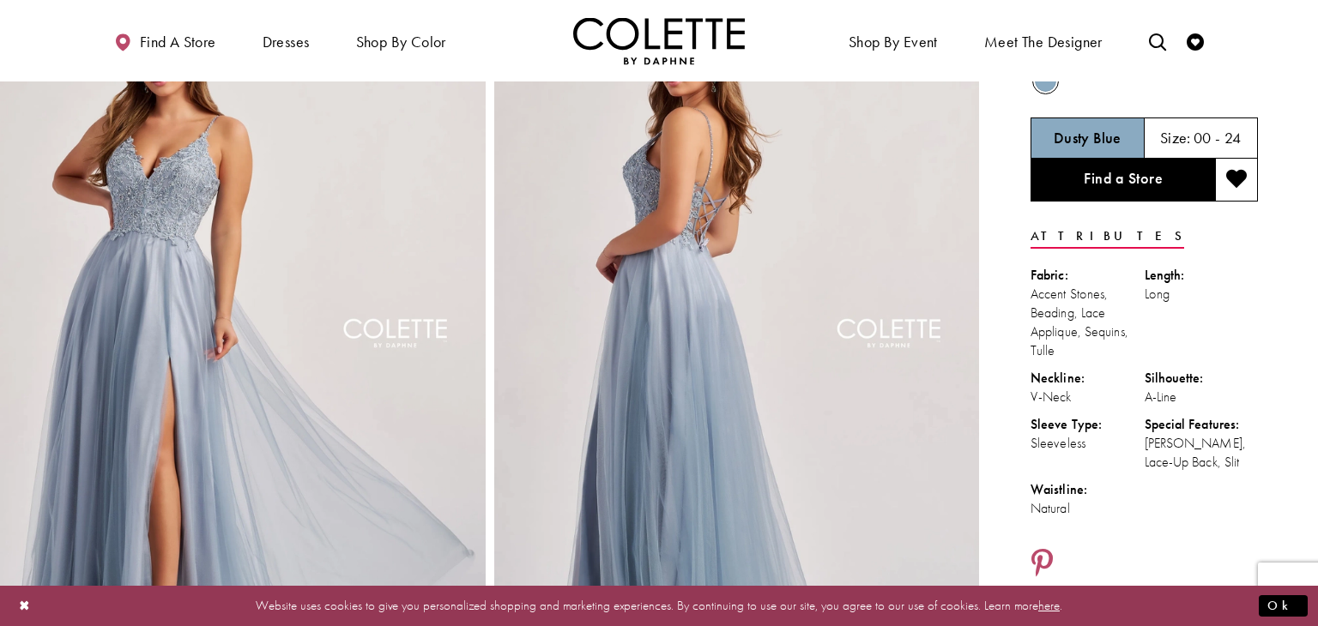
scroll to position [45, 0]
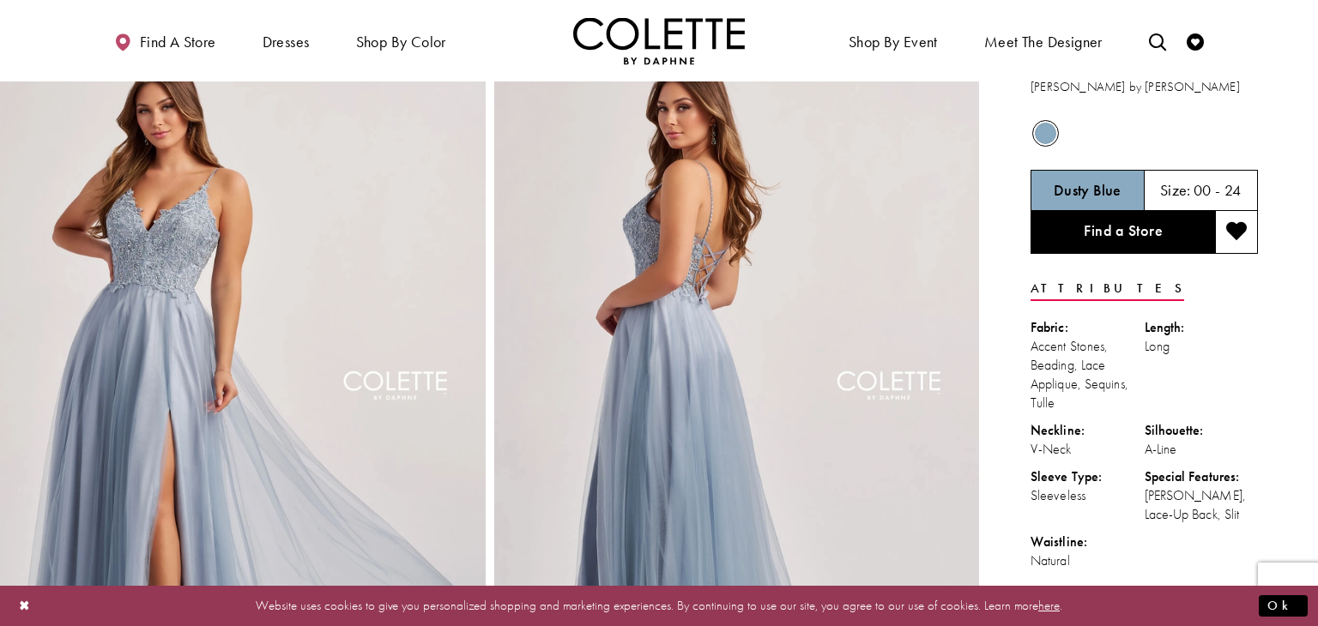
click at [747, 321] on img "Full size Style CL8190 Colette by Daphne #1 default Dusty Blue backface vertica…" at bounding box center [737, 401] width 486 height 728
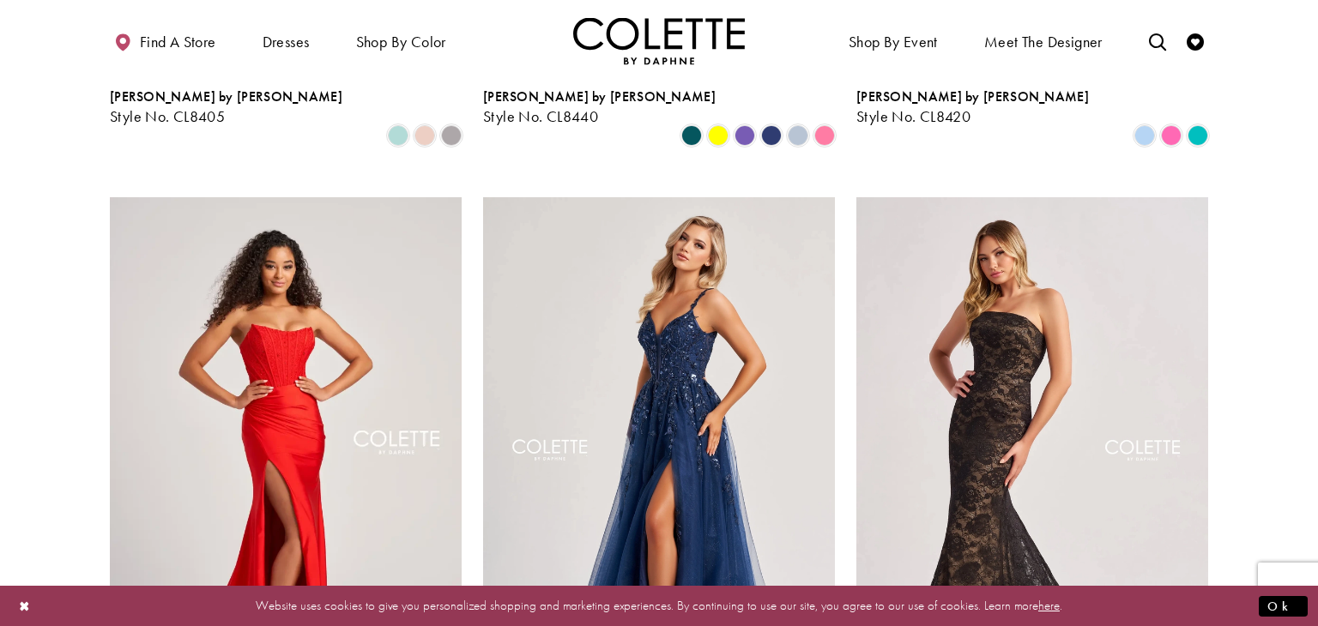
scroll to position [616, 0]
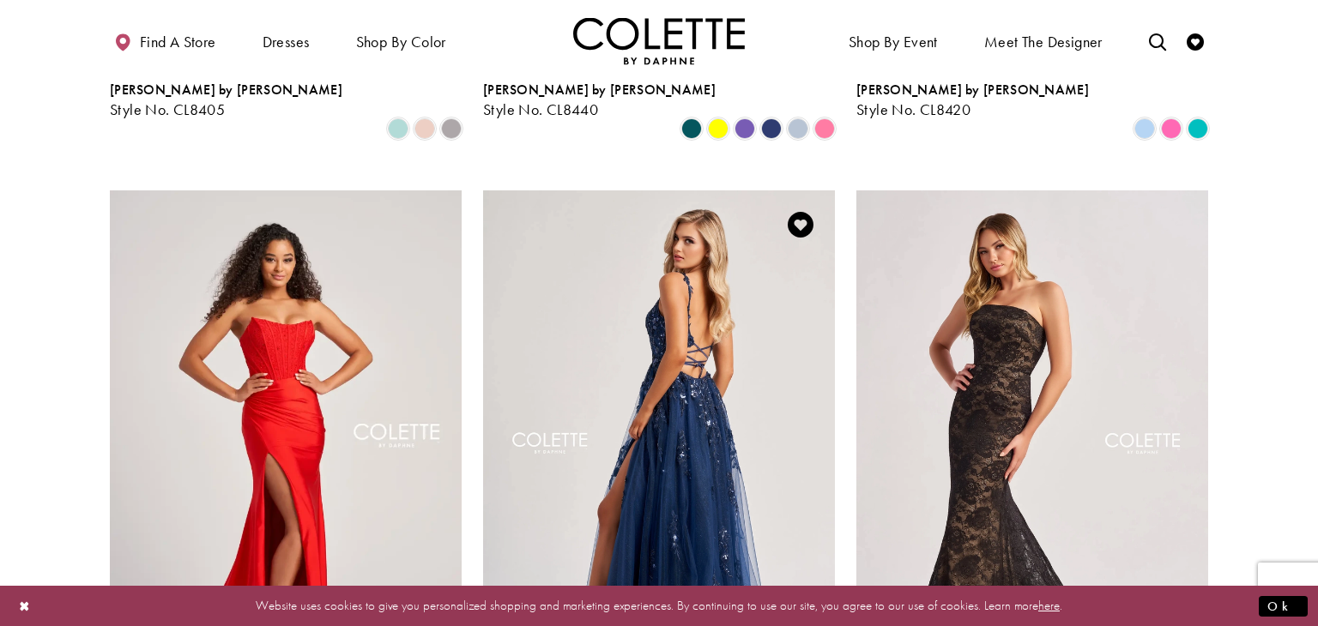
click at [623, 330] on img "Visit Colette by Daphne Style No. CL8060 Page" at bounding box center [659, 446] width 352 height 511
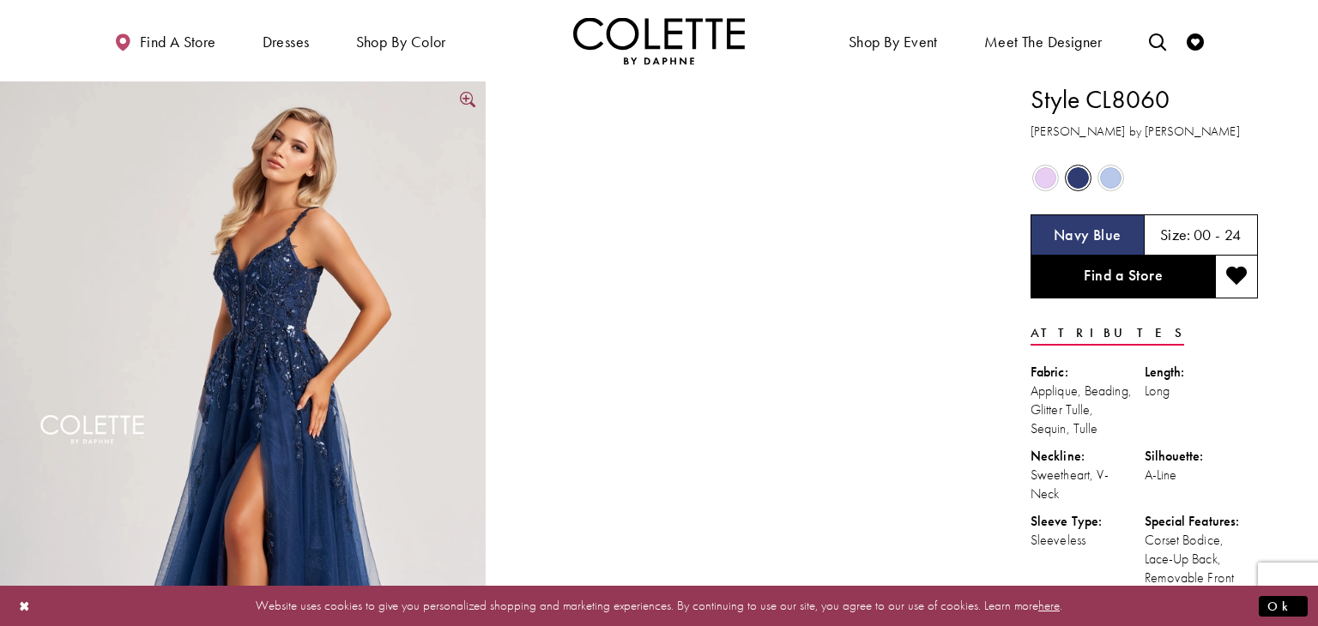
scroll to position [1, 0]
click at [7, 354] on img "Full size Style CL8060 Colette by Daphne #0 default Navy Blue frontface vertica…" at bounding box center [243, 445] width 486 height 728
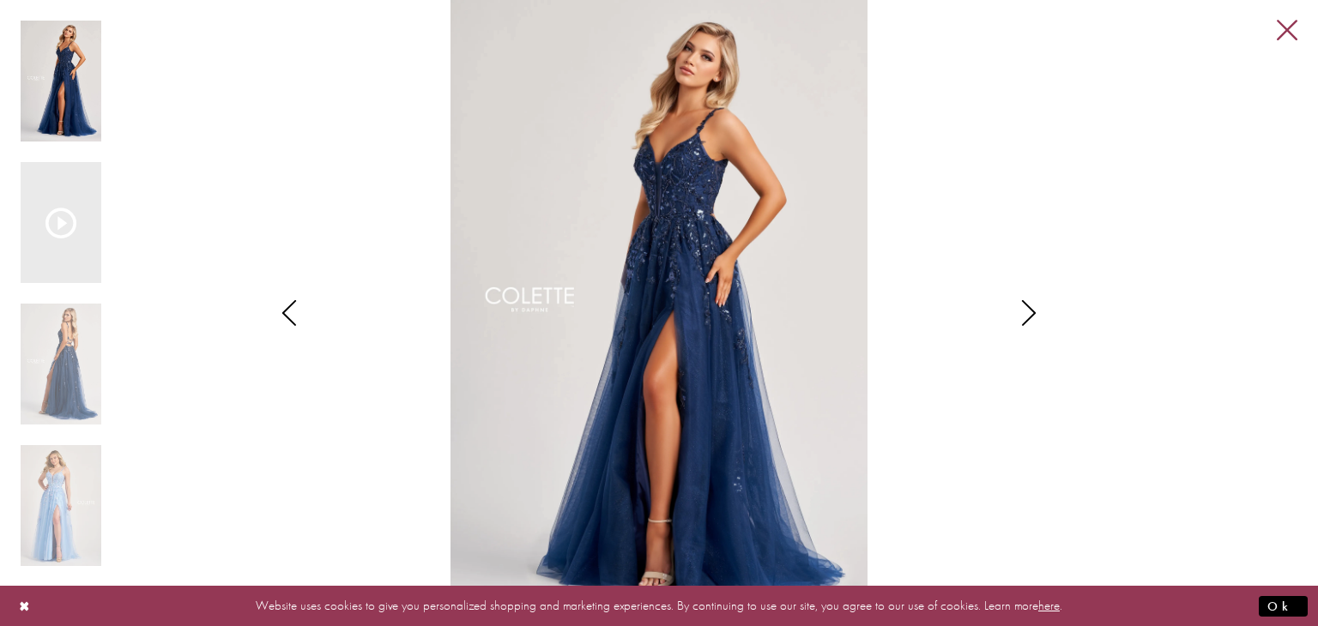
click at [1288, 28] on link "Close" at bounding box center [1287, 31] width 21 height 21
